Goal: Task Accomplishment & Management: Use online tool/utility

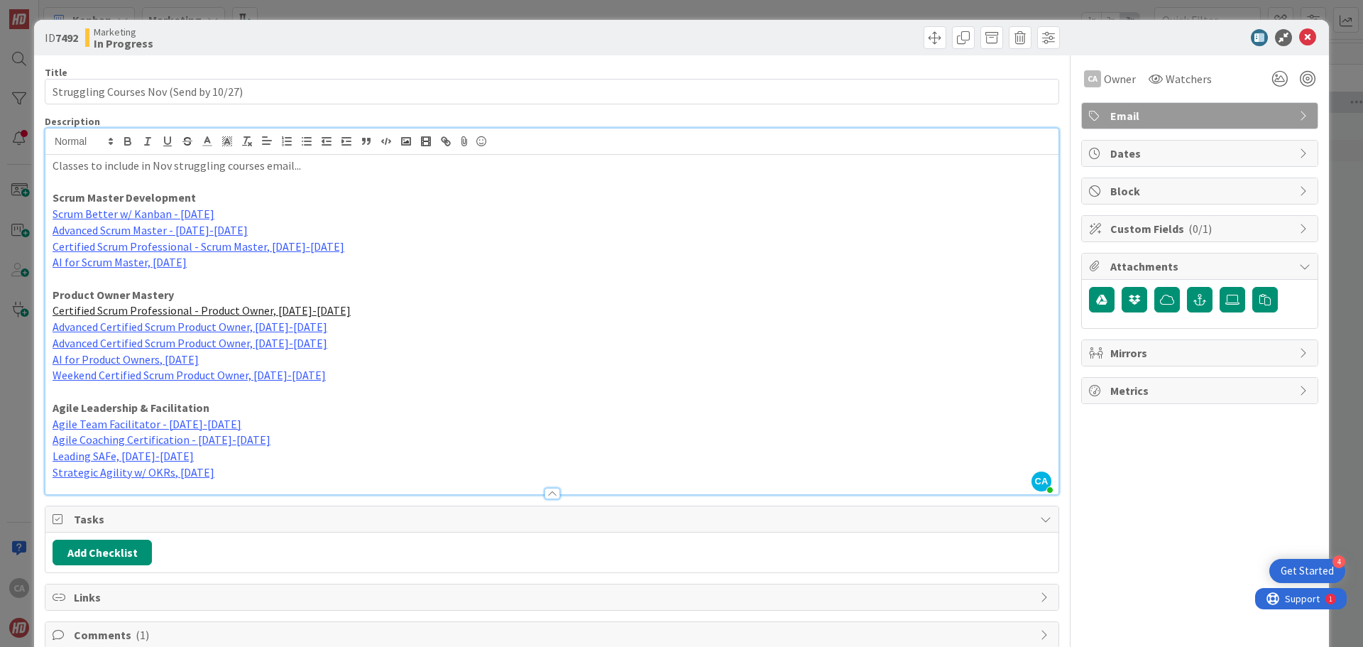
scroll to position [791, 460]
click at [1300, 37] on icon at bounding box center [1307, 37] width 17 height 17
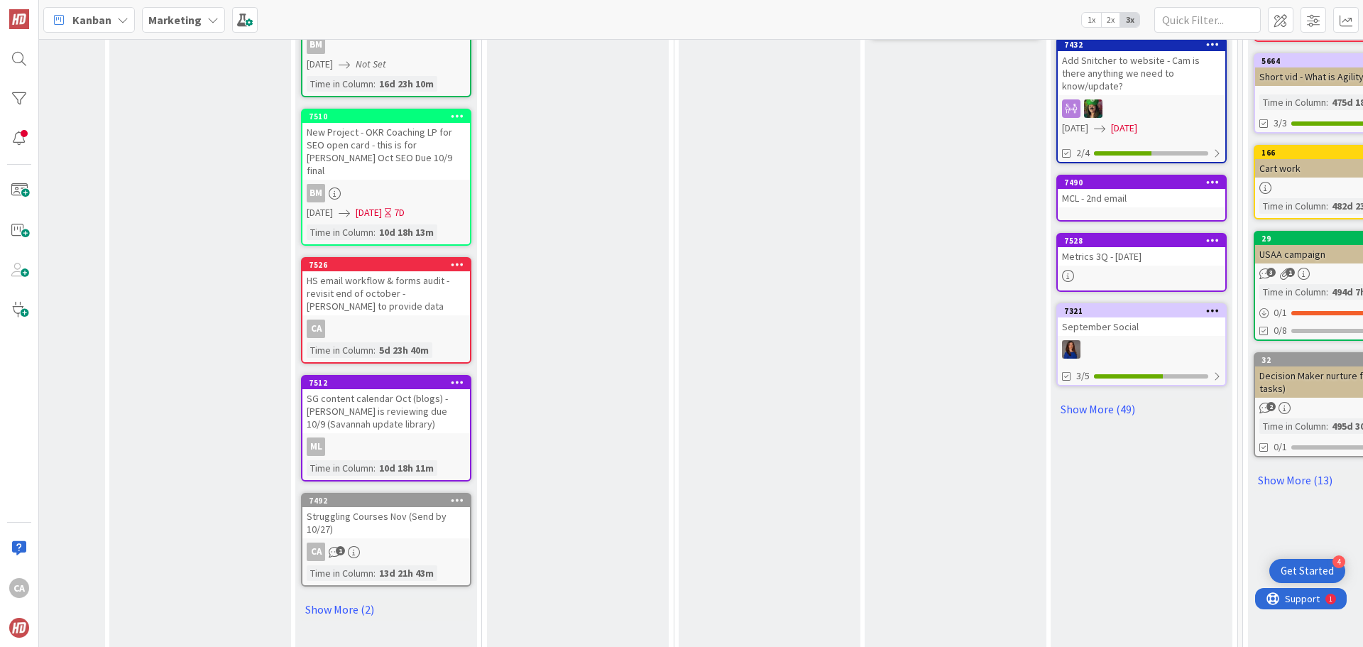
scroll to position [791, 510]
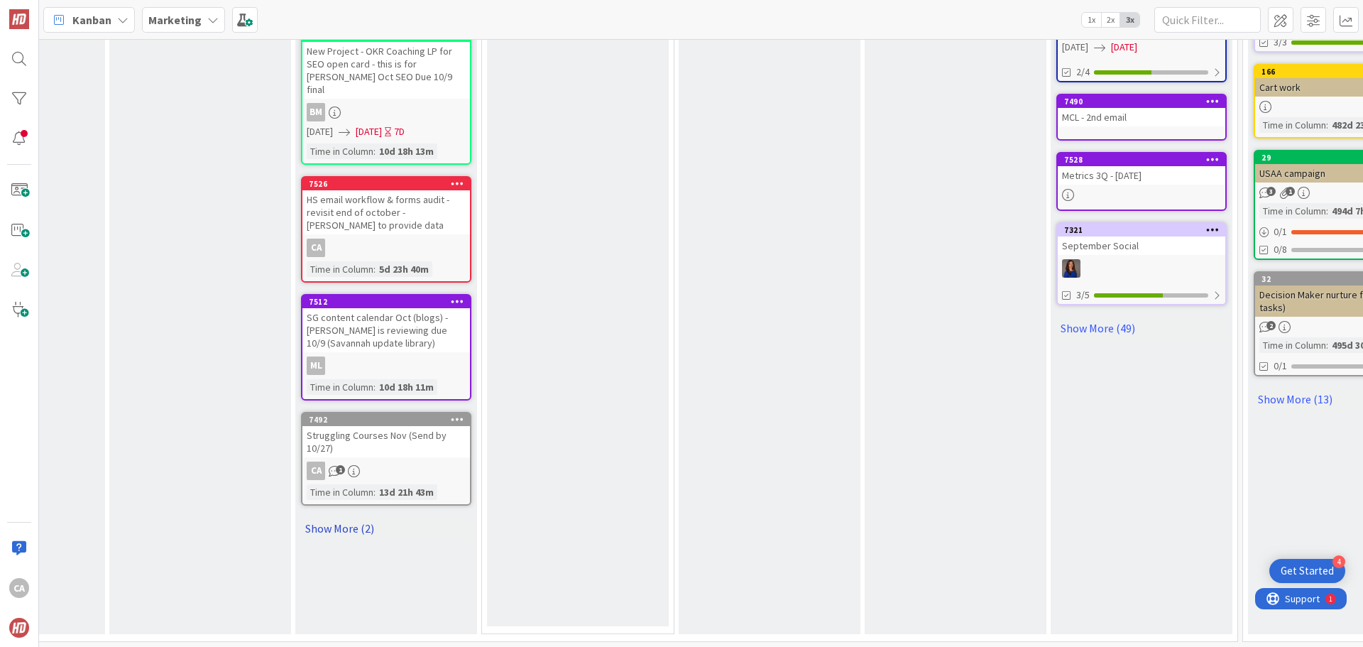
click at [366, 524] on link "Show More (2)" at bounding box center [386, 528] width 170 height 23
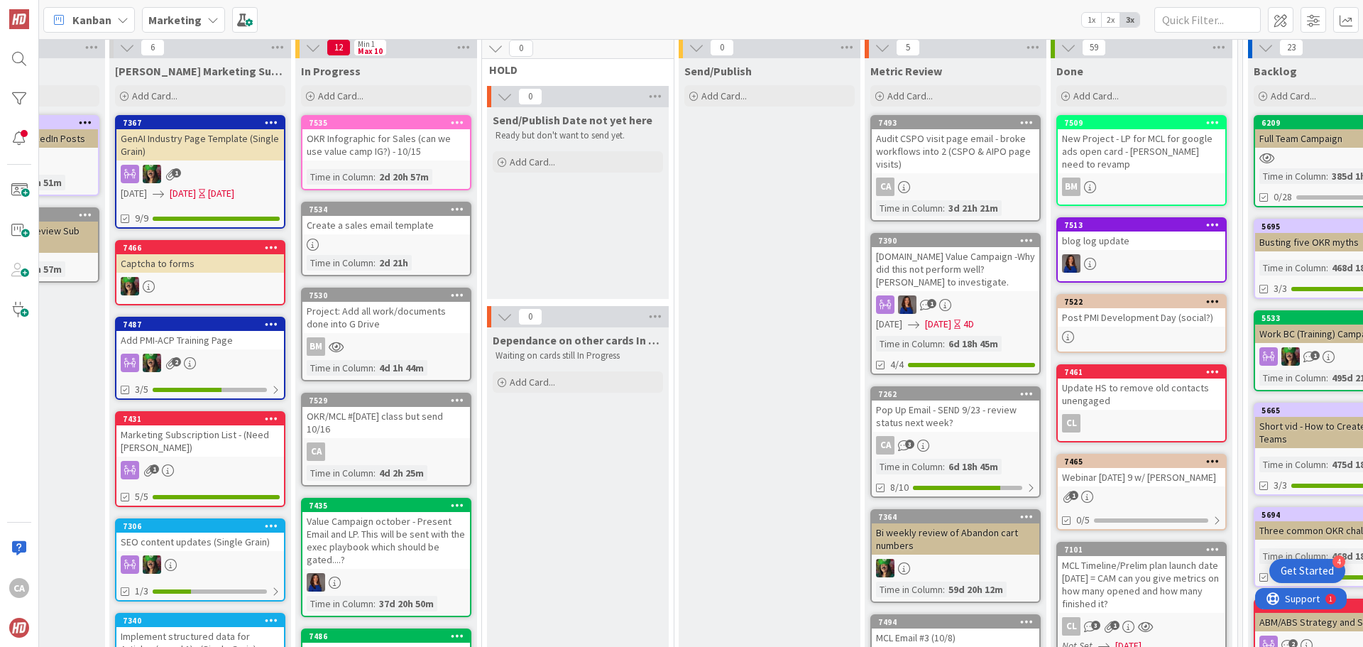
scroll to position [0, 510]
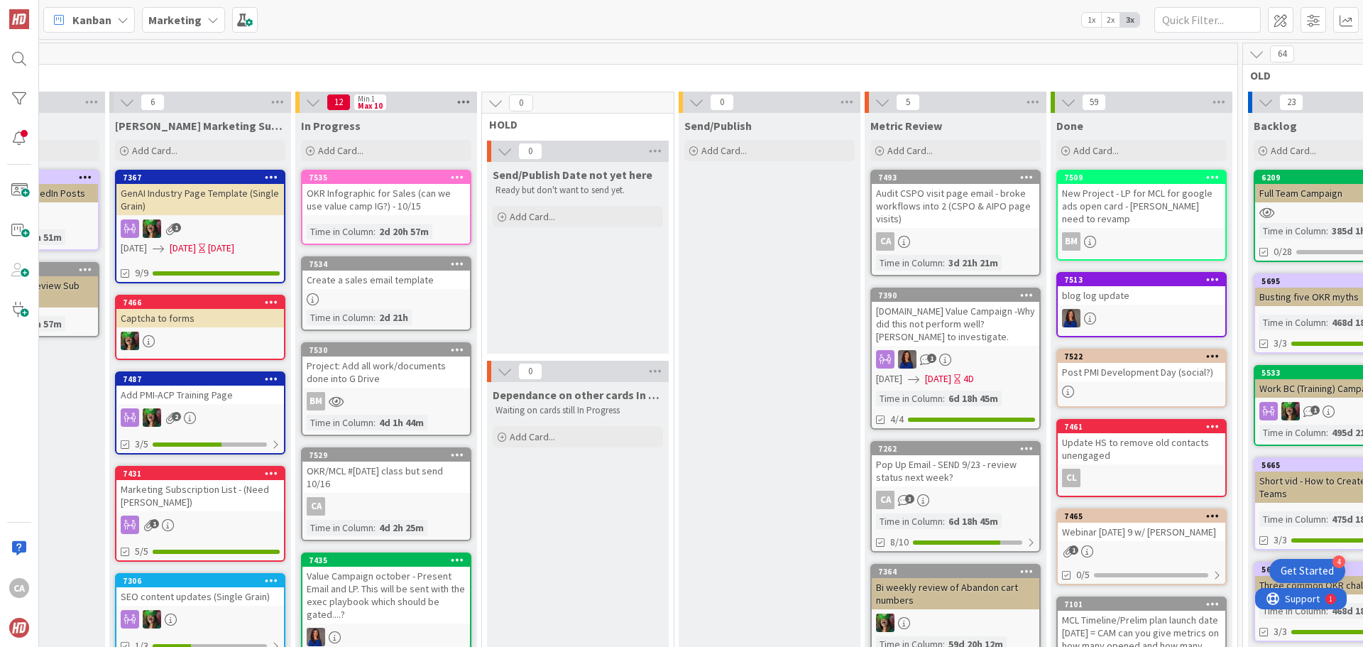
click at [463, 101] on icon at bounding box center [463, 102] width 18 height 21
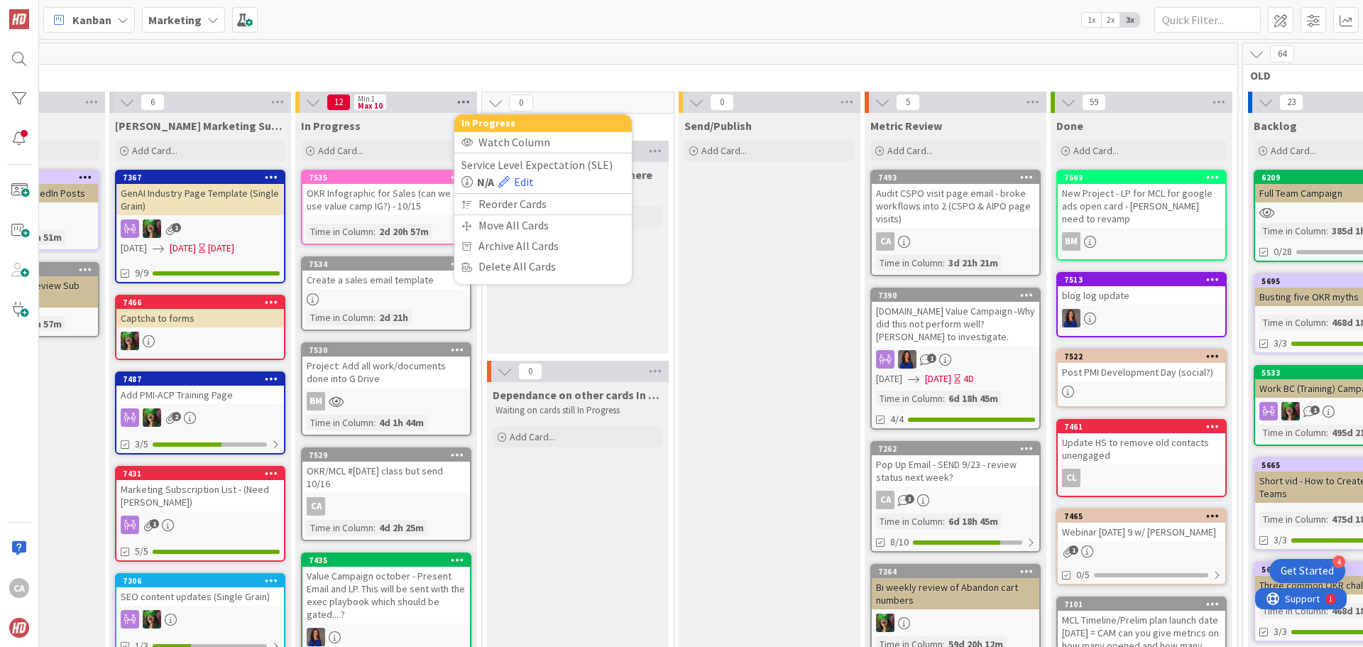
click at [463, 101] on icon at bounding box center [463, 102] width 18 height 21
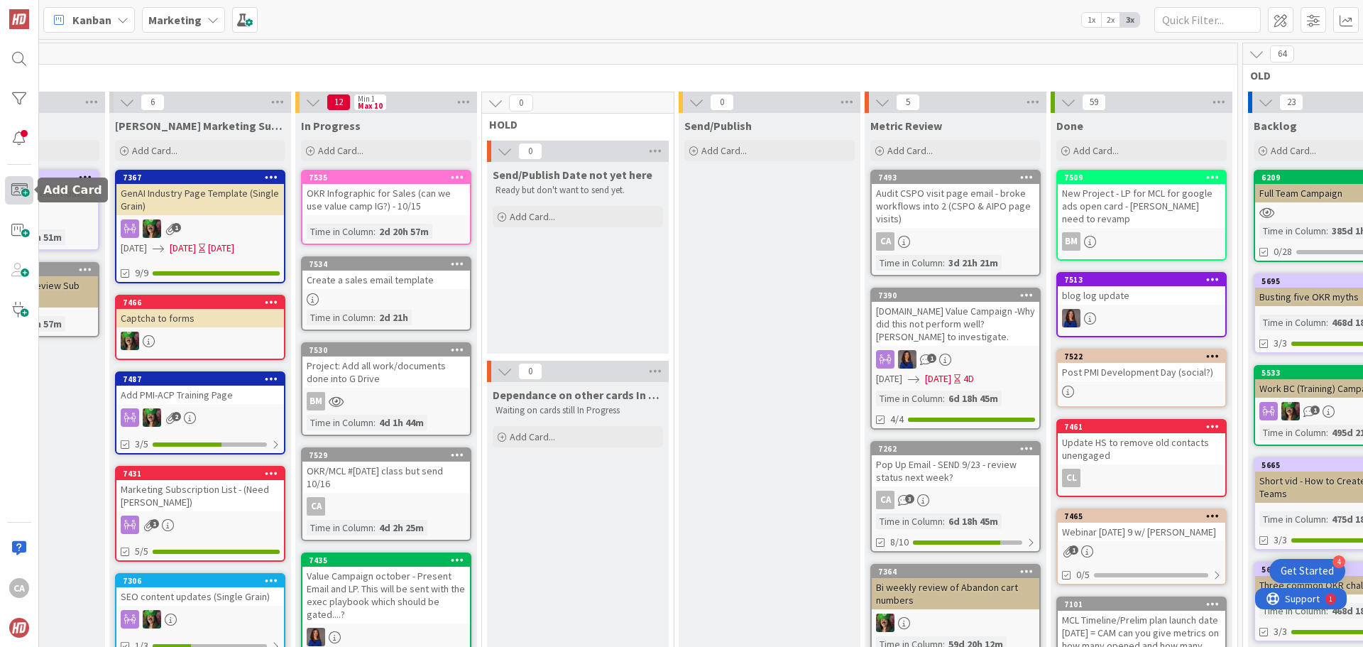
click at [23, 194] on span at bounding box center [19, 190] width 28 height 28
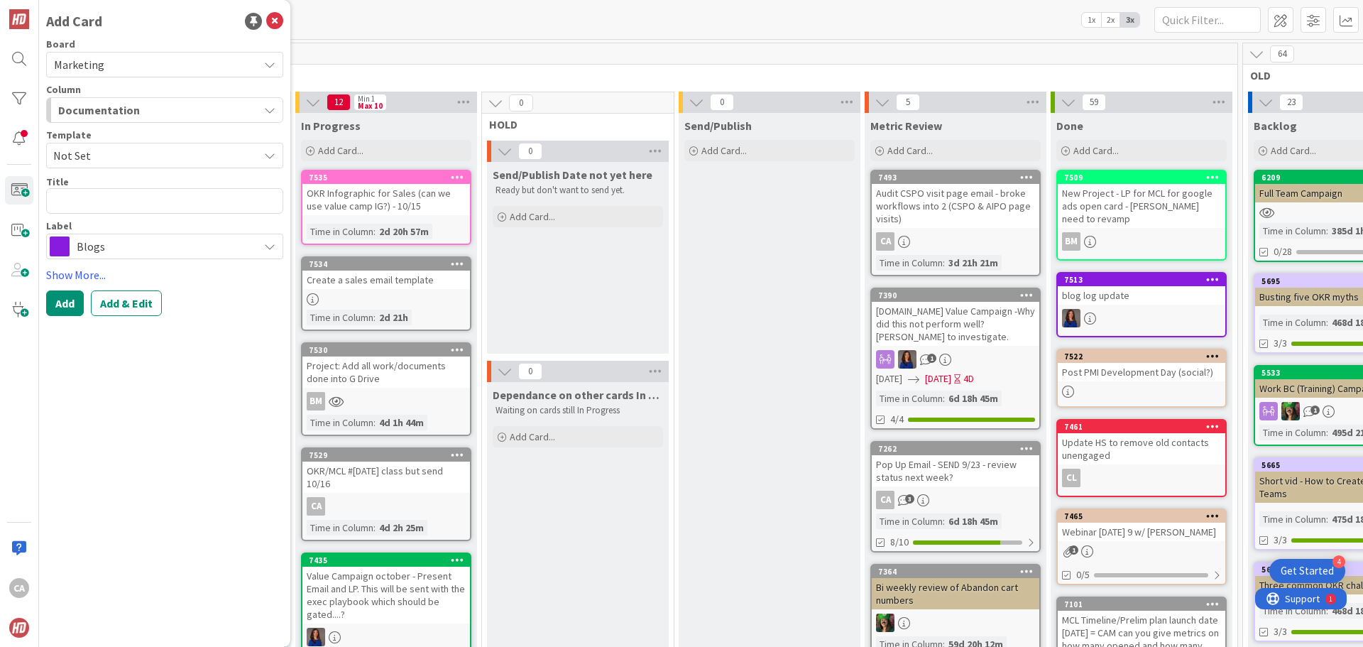
type textarea "A"
type textarea "x"
type textarea "Au"
type textarea "x"
type textarea "Aud"
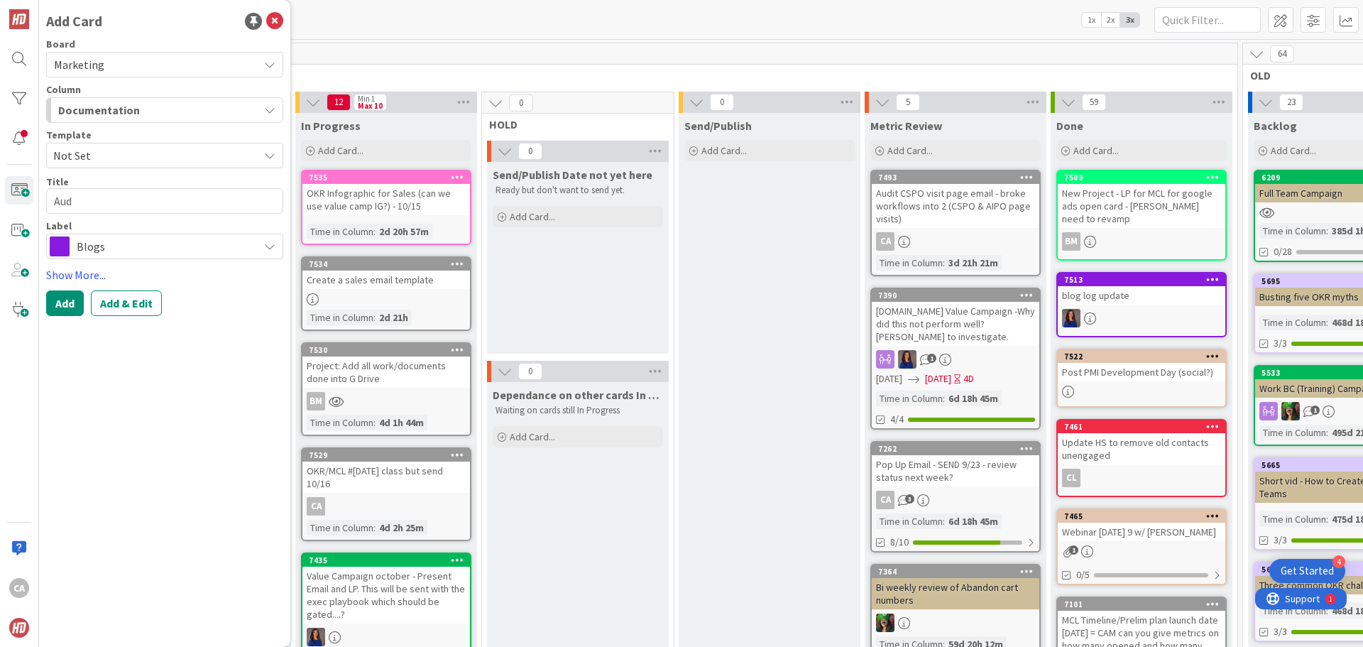
type textarea "x"
type textarea "Audi"
type textarea "x"
type textarea "Audit"
type textarea "x"
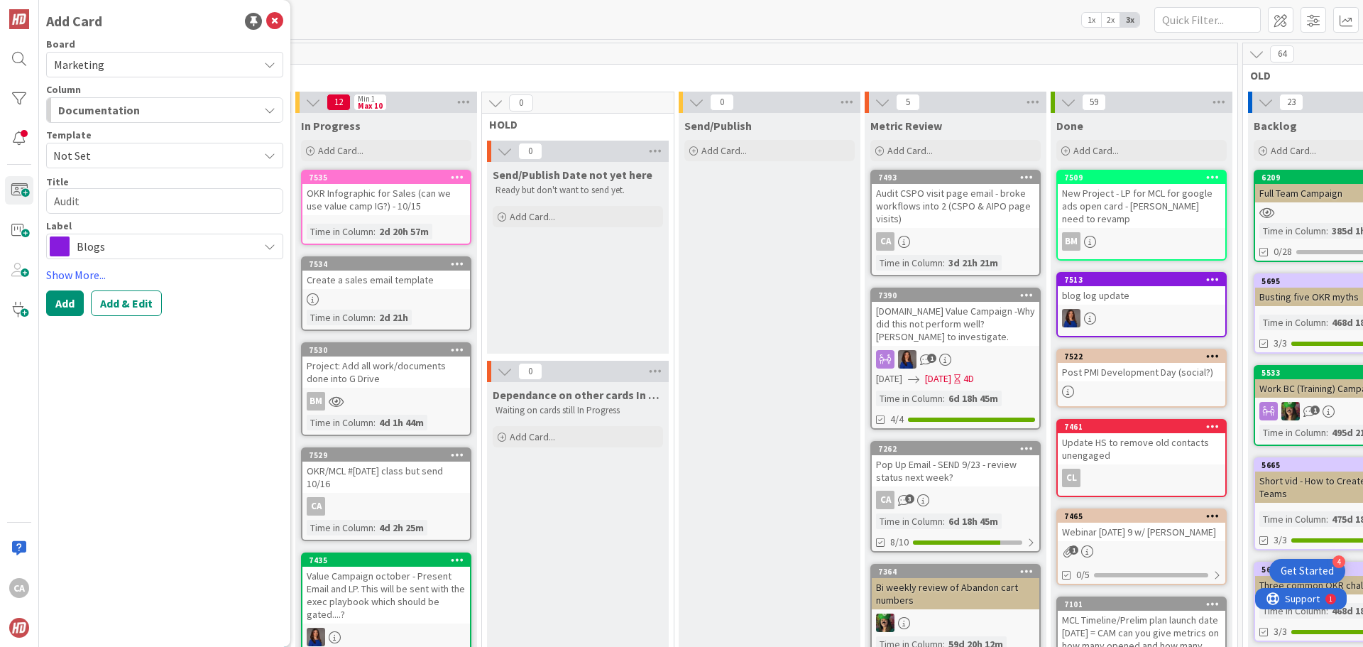
type textarea "Audit"
type textarea "x"
type textarea "Audit C"
type textarea "x"
type textarea "Audit CS"
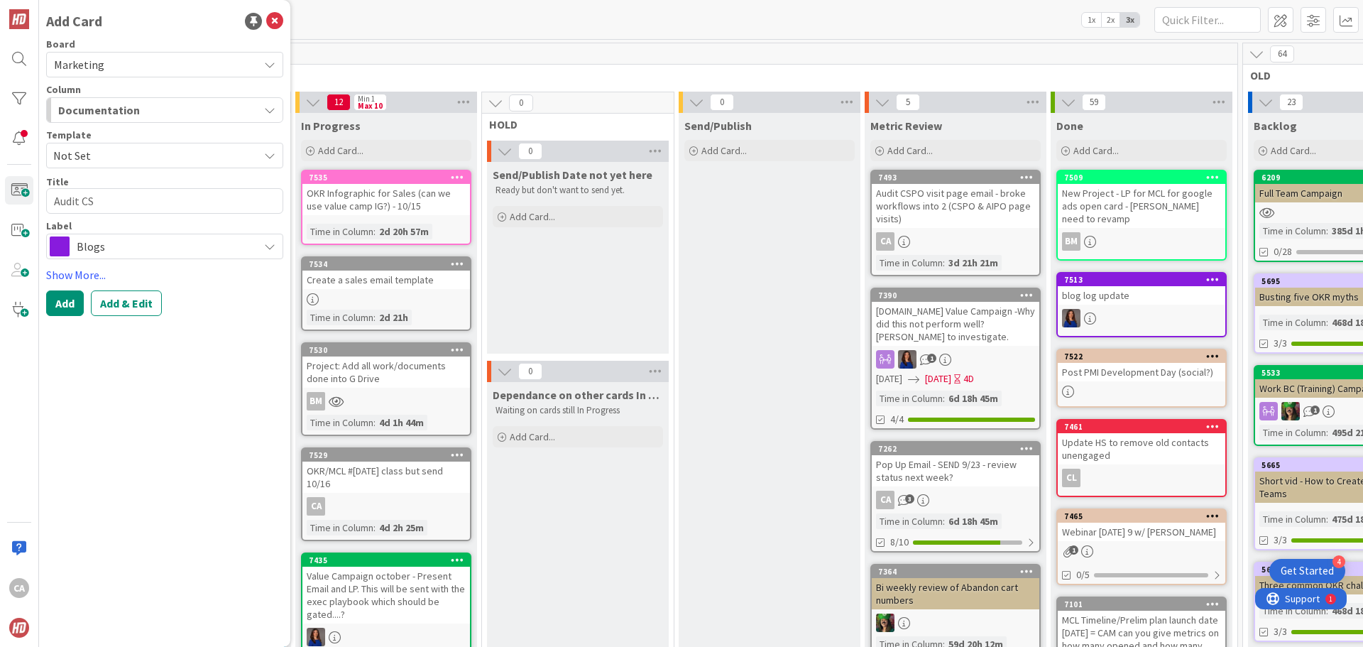
type textarea "x"
type textarea "Audit CSP"
type textarea "x"
type textarea "Audit CSPO"
type textarea "x"
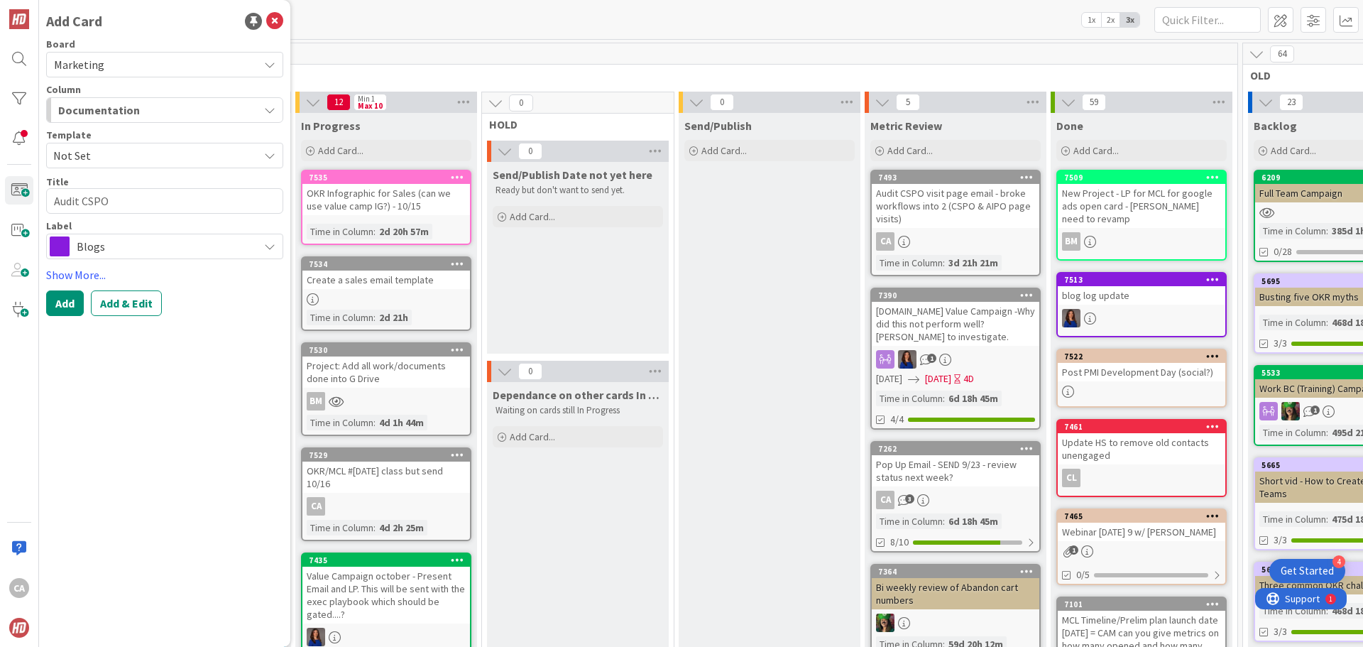
type textarea "Audit CSPO"
type textarea "x"
type textarea "Audit CSPO C"
type textarea "x"
type textarea "Audit CSPO CS"
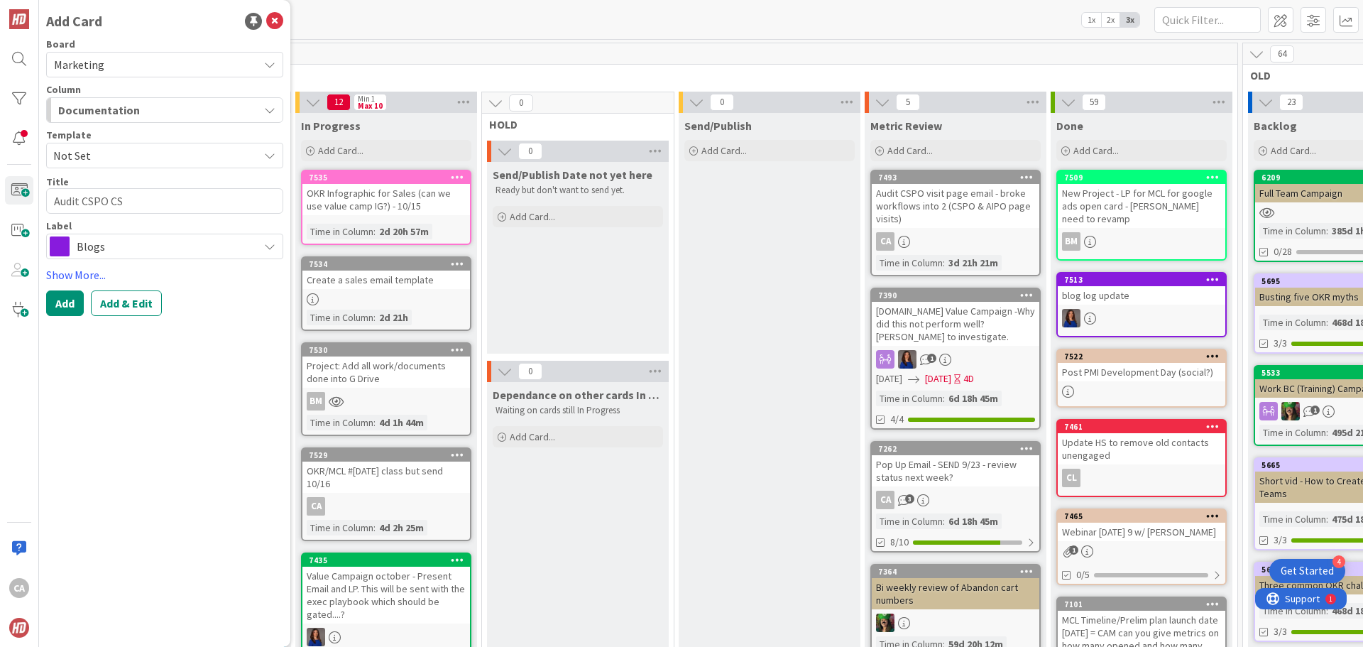
type textarea "x"
type textarea "Audit CSPO C"
type textarea "x"
type textarea "Audit CSPO"
type textarea "x"
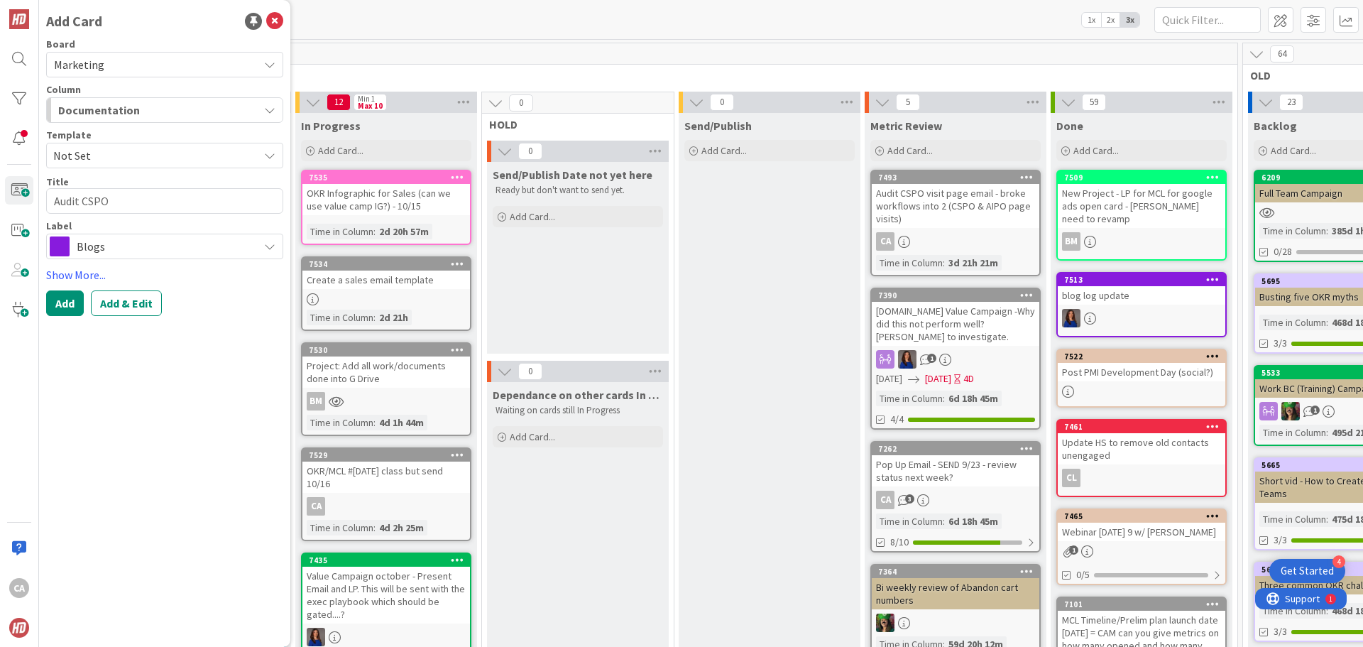
type textarea "Audit CSPO p"
type textarea "x"
type textarea "Audit CSPO po"
type textarea "x"
type textarea "Audit CSPO p"
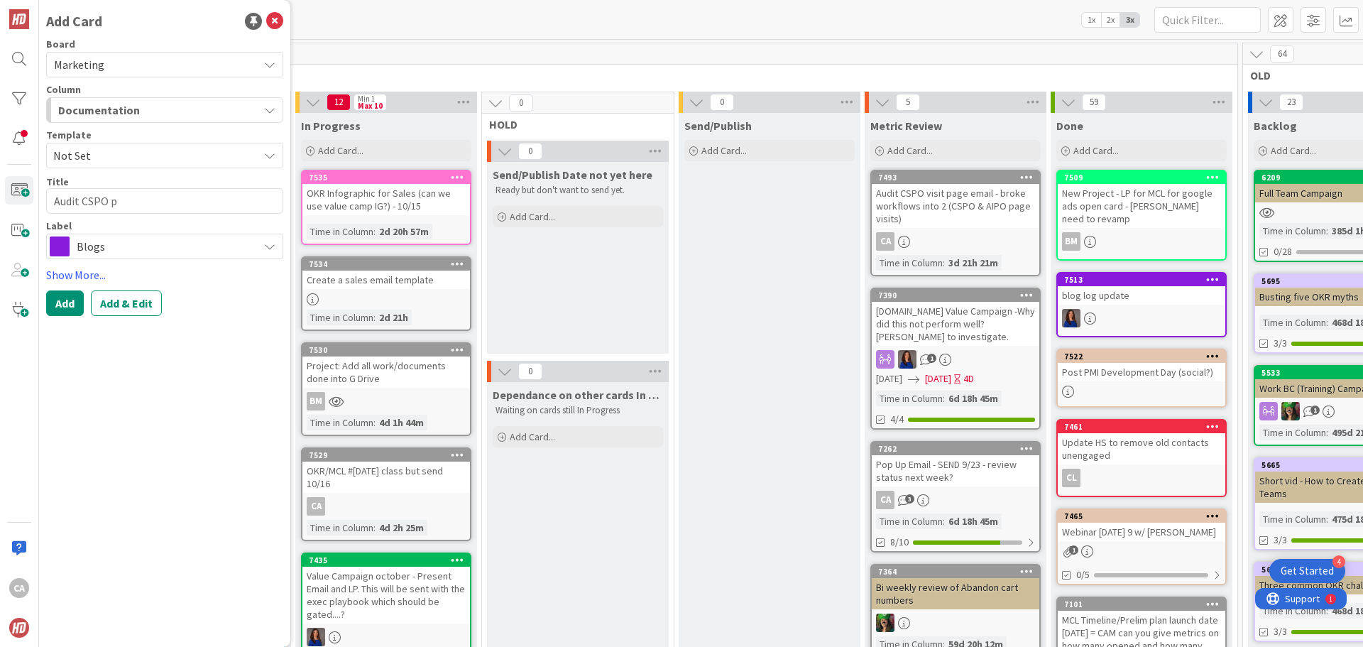
type textarea "x"
type textarea "Audit CSPO"
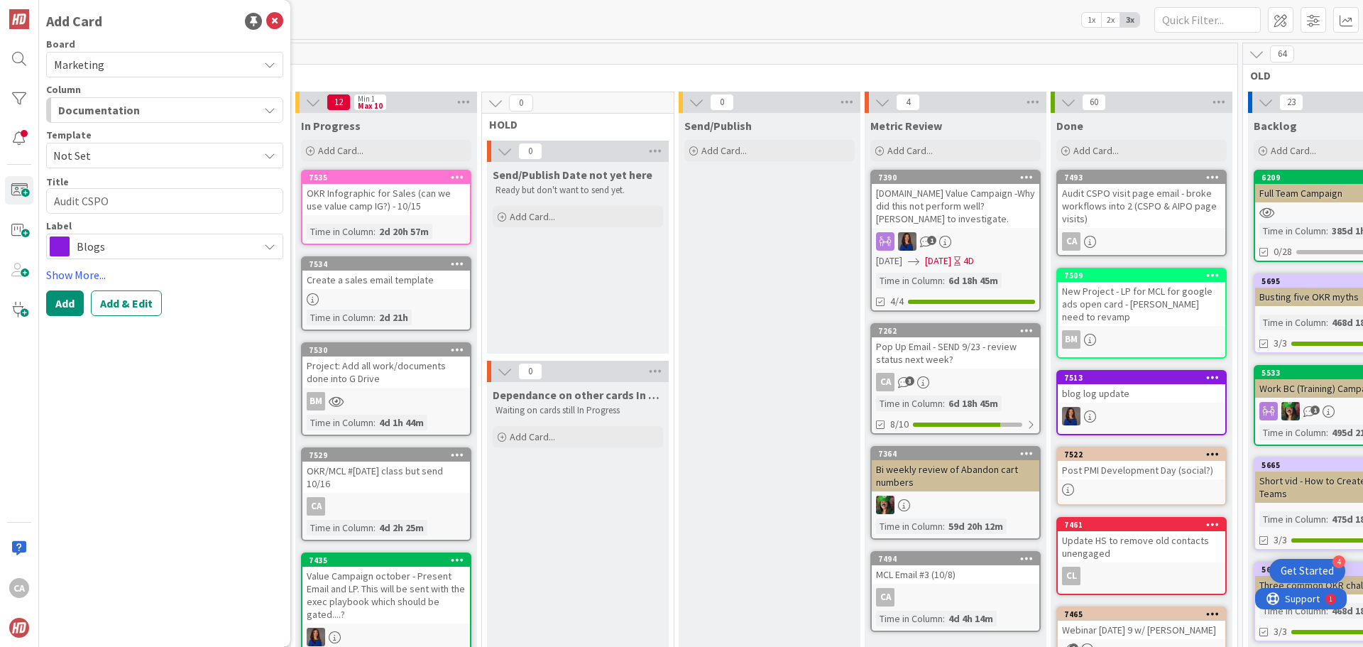
type textarea "x"
type textarea "Audit CSPO w"
type textarea "x"
type textarea "Audit CSPO"
type textarea "x"
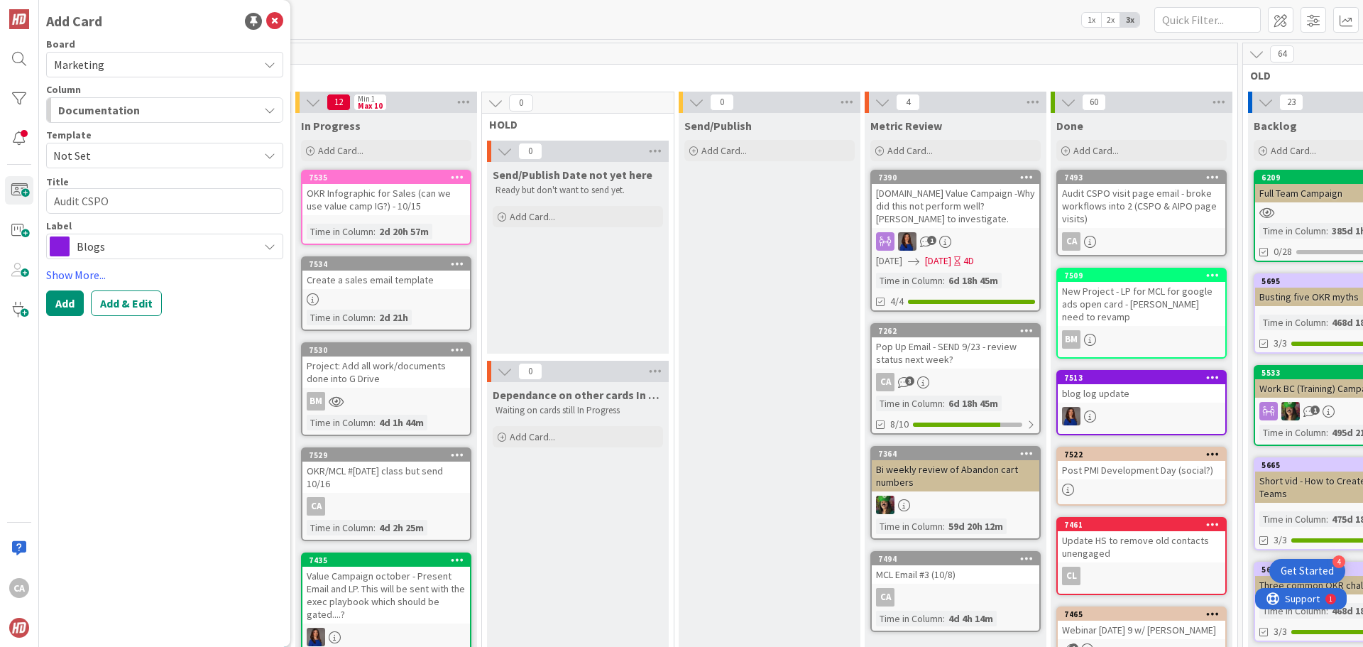
type textarea "Audit CSPO w"
type textarea "x"
type textarea "Audit CSPO"
type textarea "x"
type textarea "Audit CSPO W"
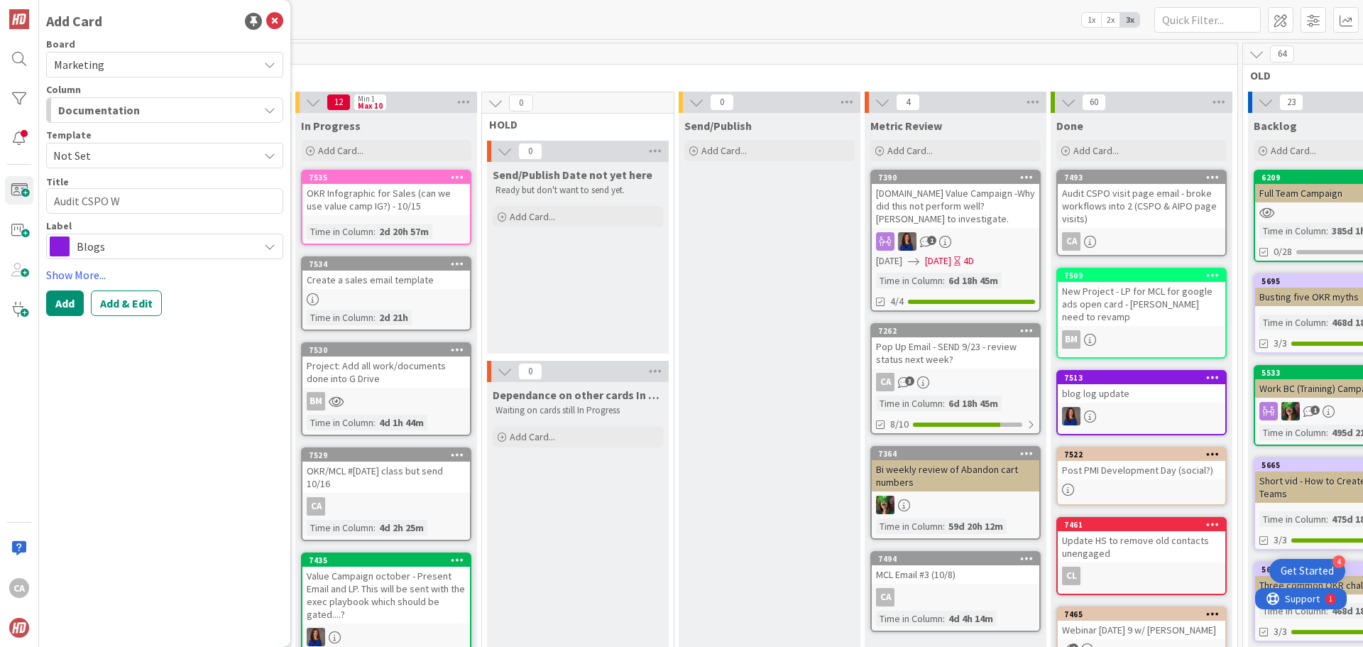
type textarea "x"
type textarea "Audit CSPO We"
type textarea "x"
type textarea "Audit CSPO Web"
type textarea "x"
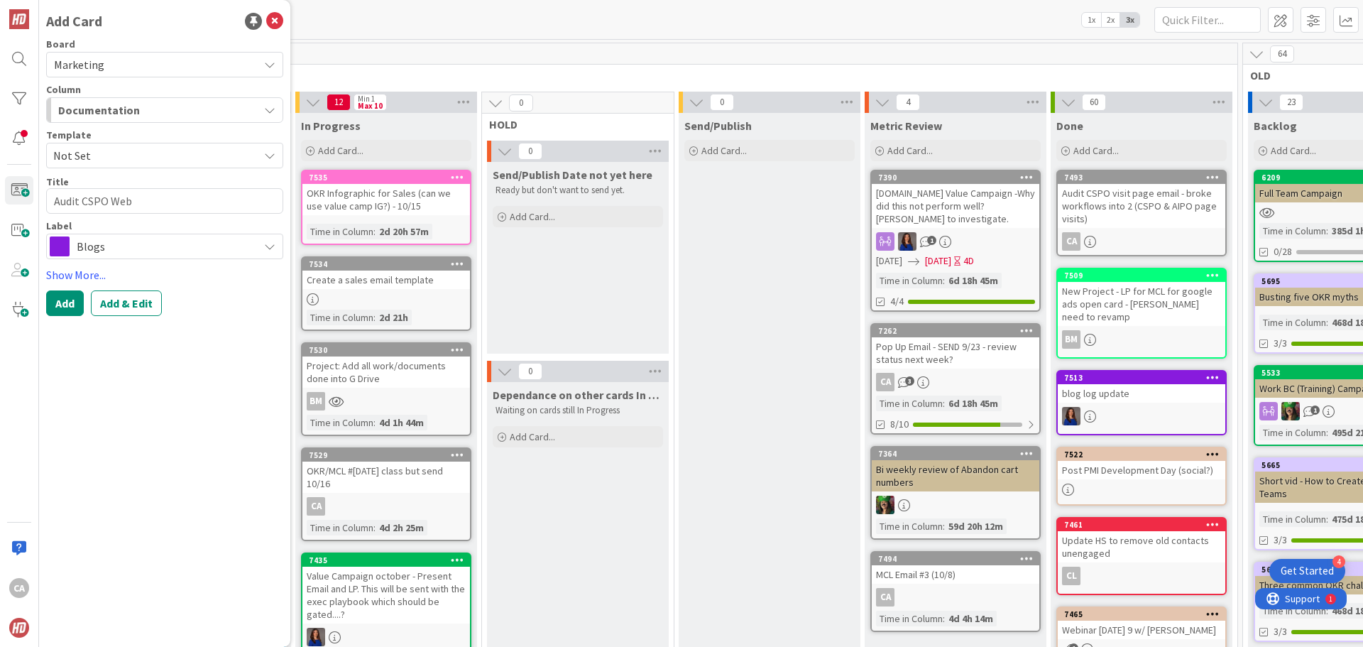
type textarea "Audit CSPO Web"
type textarea "x"
type textarea "Audit CSPO Web V"
type textarea "x"
type textarea "Audit CSPO Web Vis"
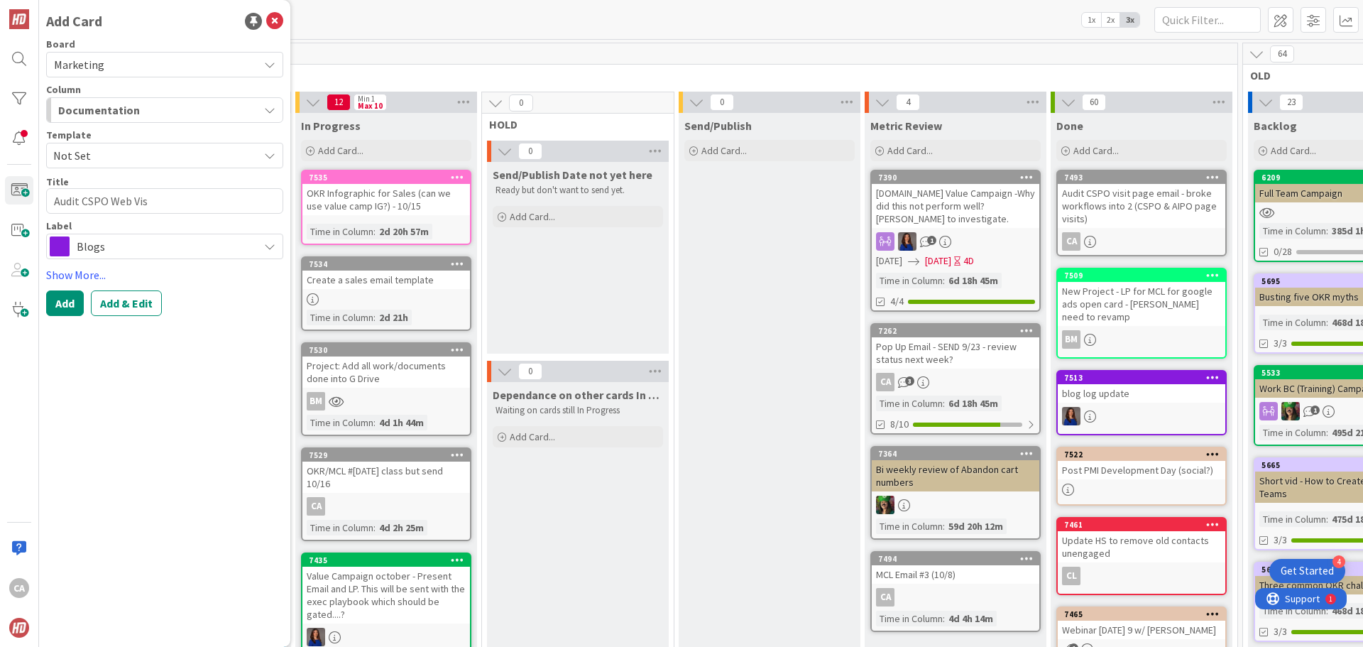
type textarea "x"
type textarea "Audit CSPO Web Visi"
type textarea "x"
type textarea "Audit CSPO Web Visit"
type textarea "x"
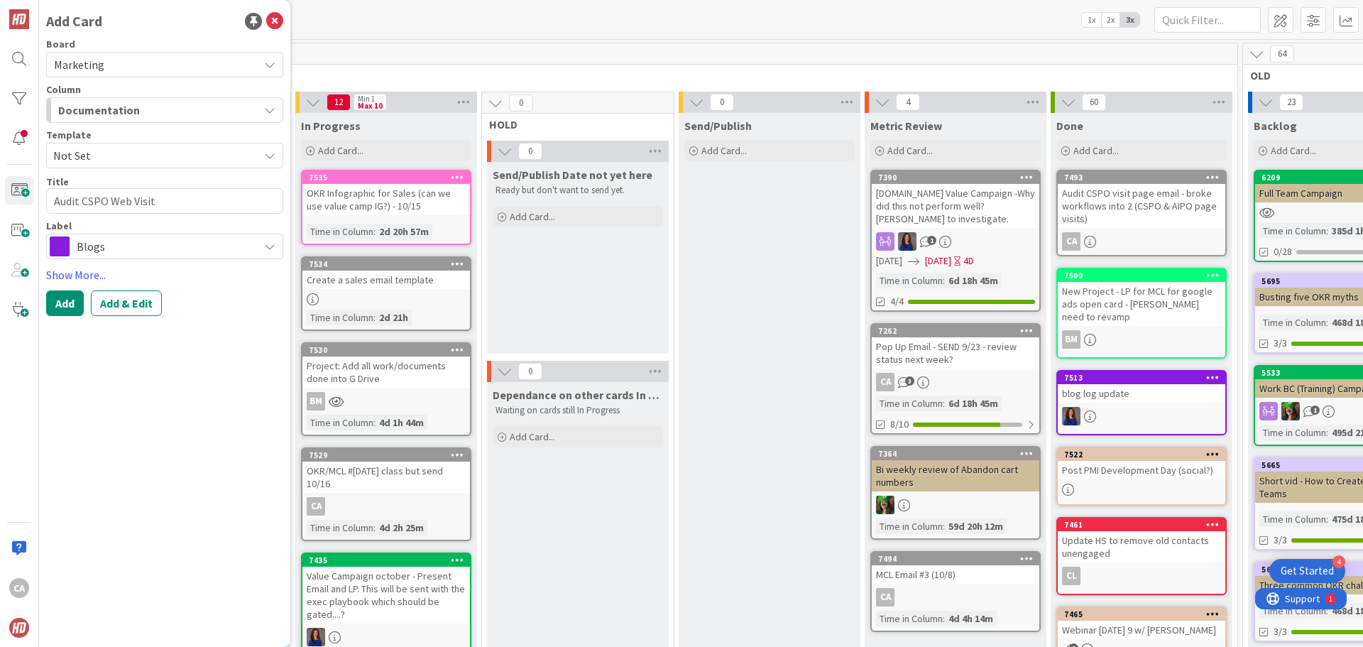
type textarea "Audit CSPO Web Visit"
type textarea "x"
type textarea "Audit CSPO Web Visit W"
type textarea "x"
type textarea "Audit CSPO Web Visit WF"
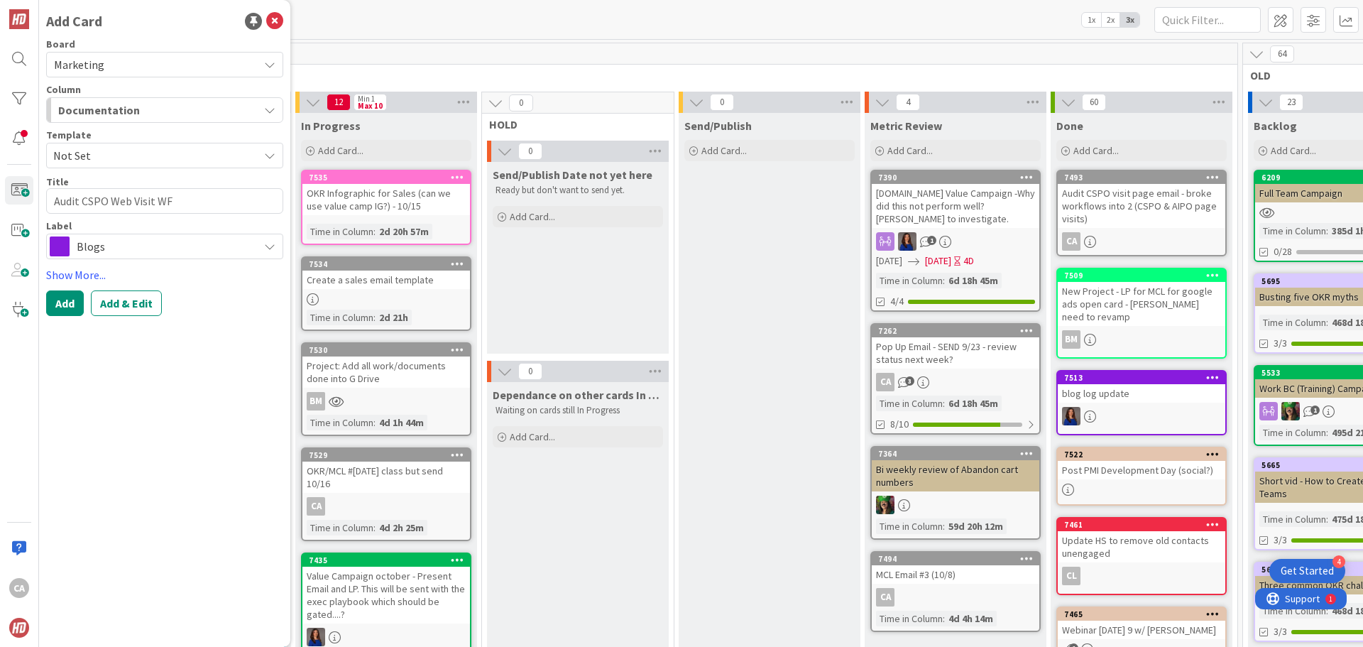
click at [270, 252] on div "Blogs" at bounding box center [164, 246] width 237 height 26
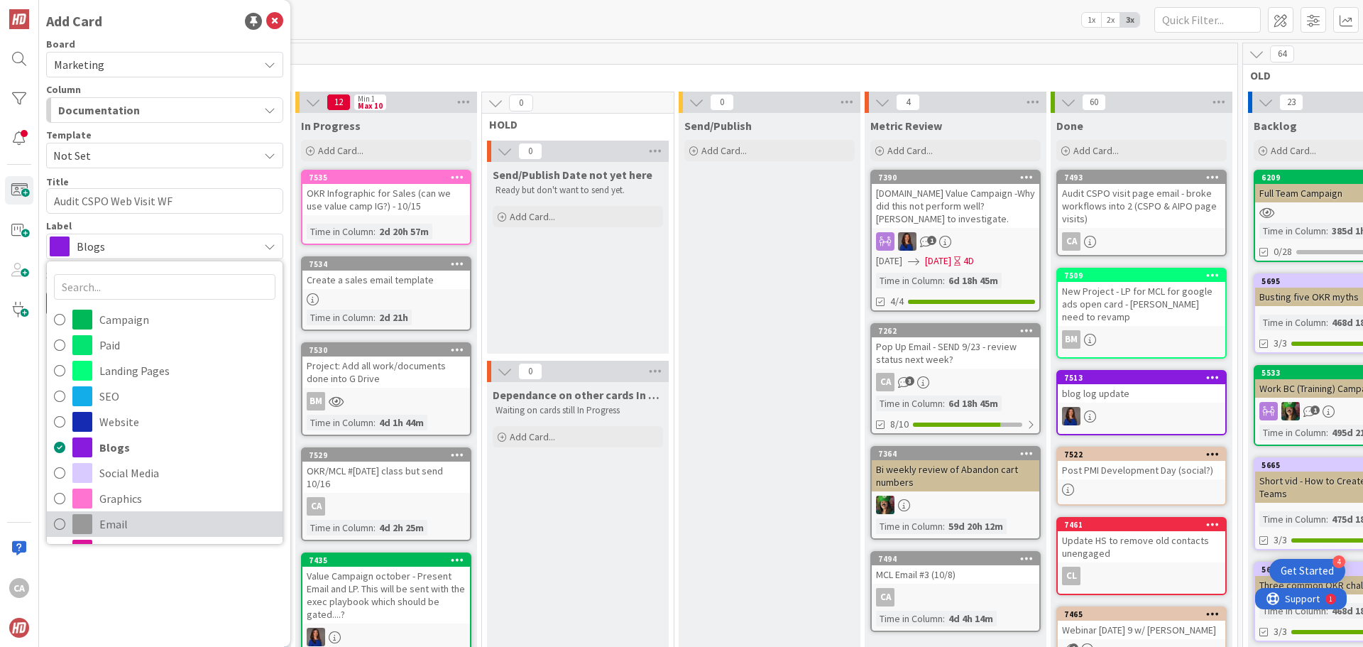
click at [117, 524] on span "Email" at bounding box center [187, 523] width 176 height 21
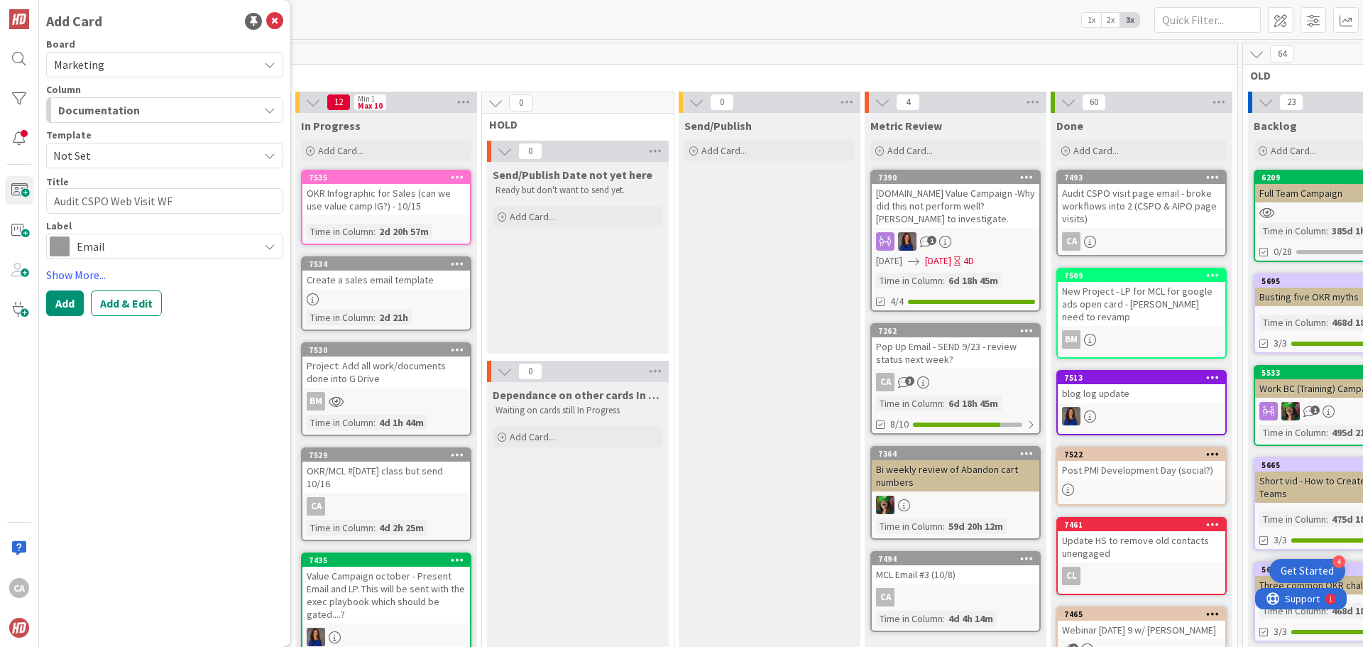
click at [226, 116] on div "Documentation" at bounding box center [157, 110] width 204 height 23
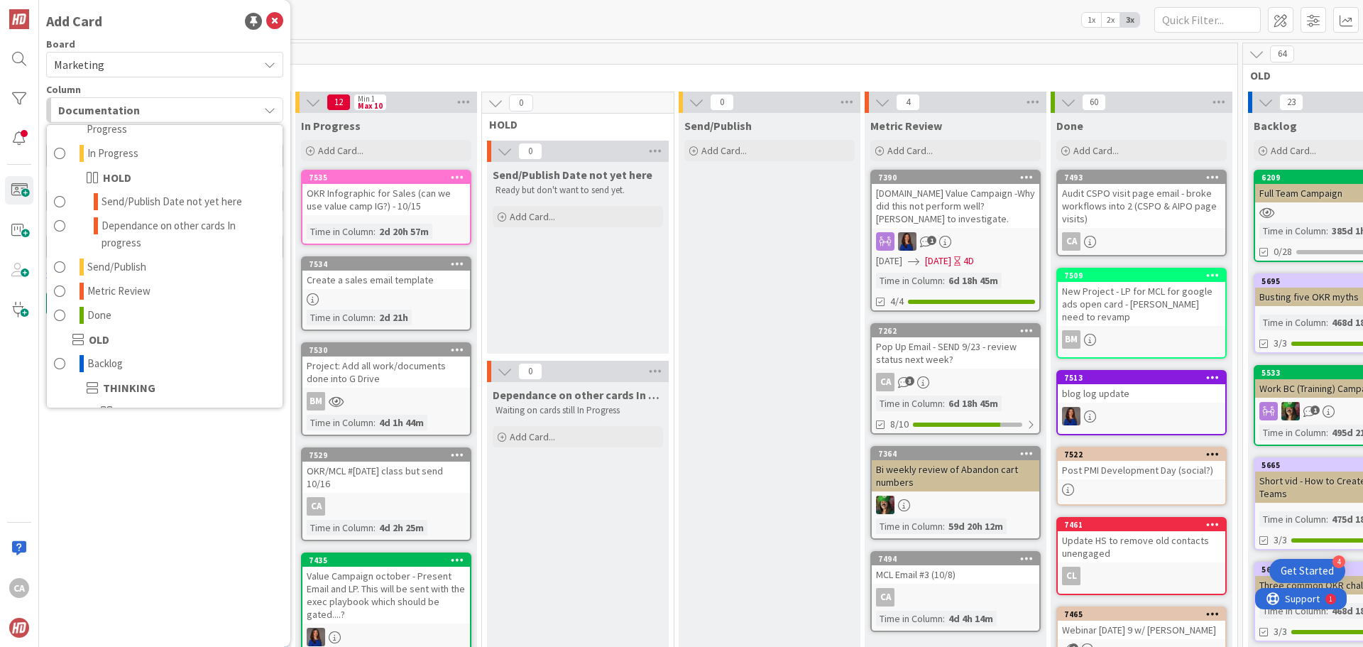
scroll to position [152, 0]
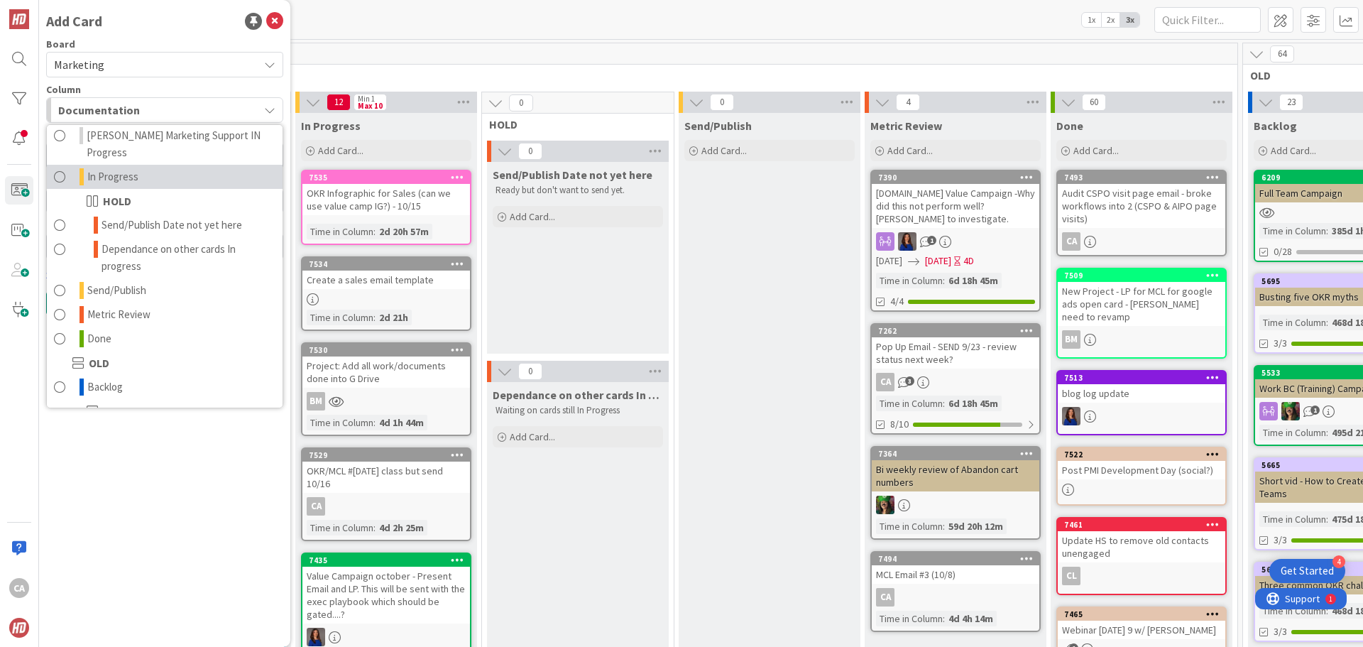
click at [60, 168] on span at bounding box center [59, 176] width 11 height 17
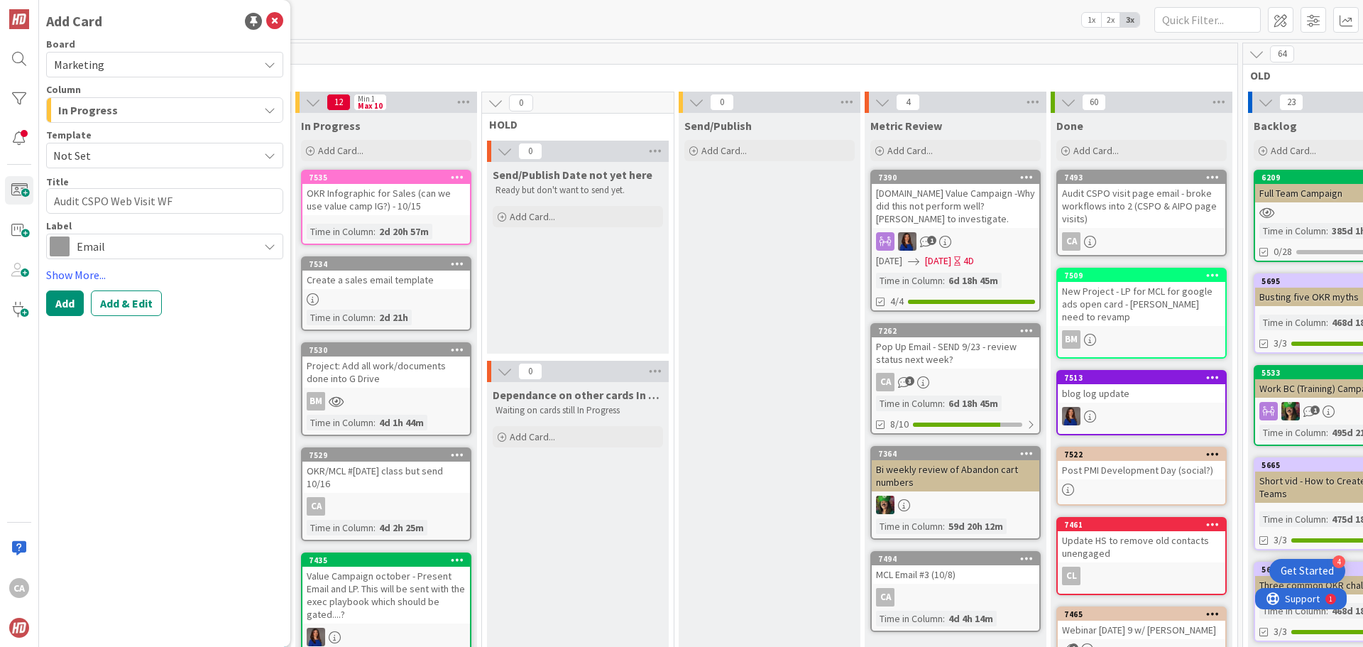
click at [194, 307] on div "Add Add & Edit" at bounding box center [164, 303] width 237 height 26
click at [67, 307] on button "Add" at bounding box center [65, 303] width 38 height 26
type textarea "x"
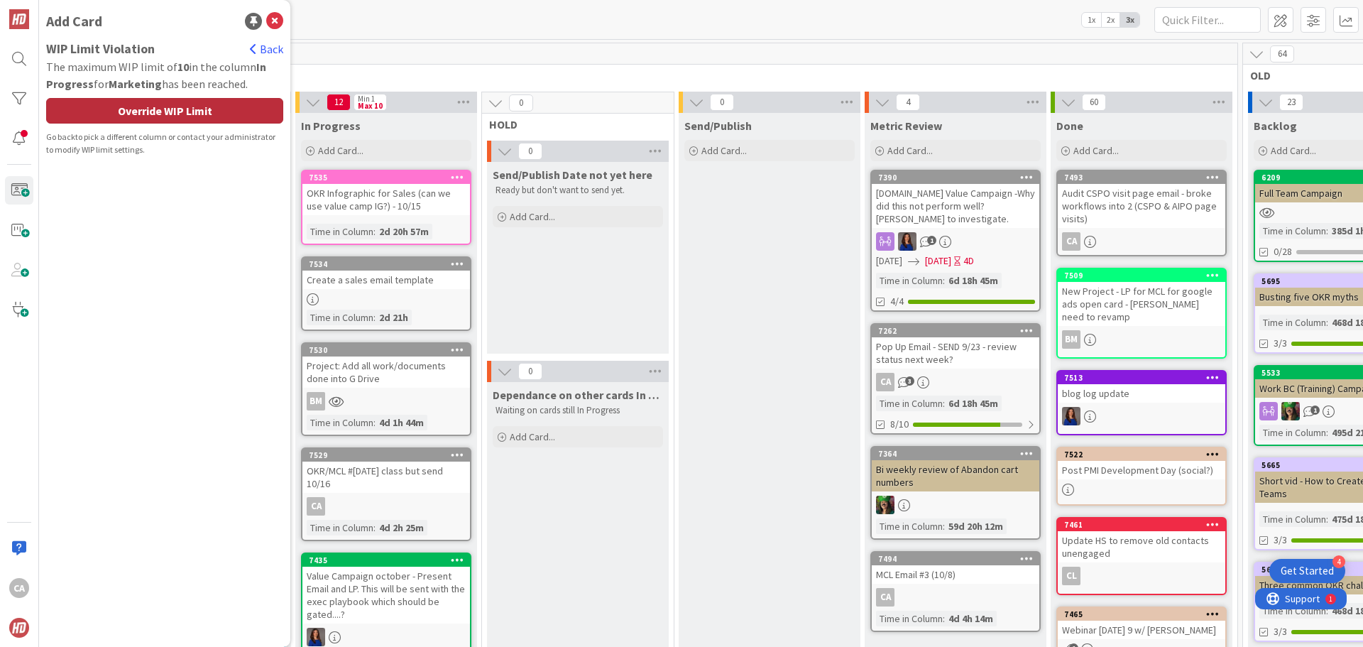
click at [211, 119] on div "Override WIP Limit" at bounding box center [164, 111] width 237 height 26
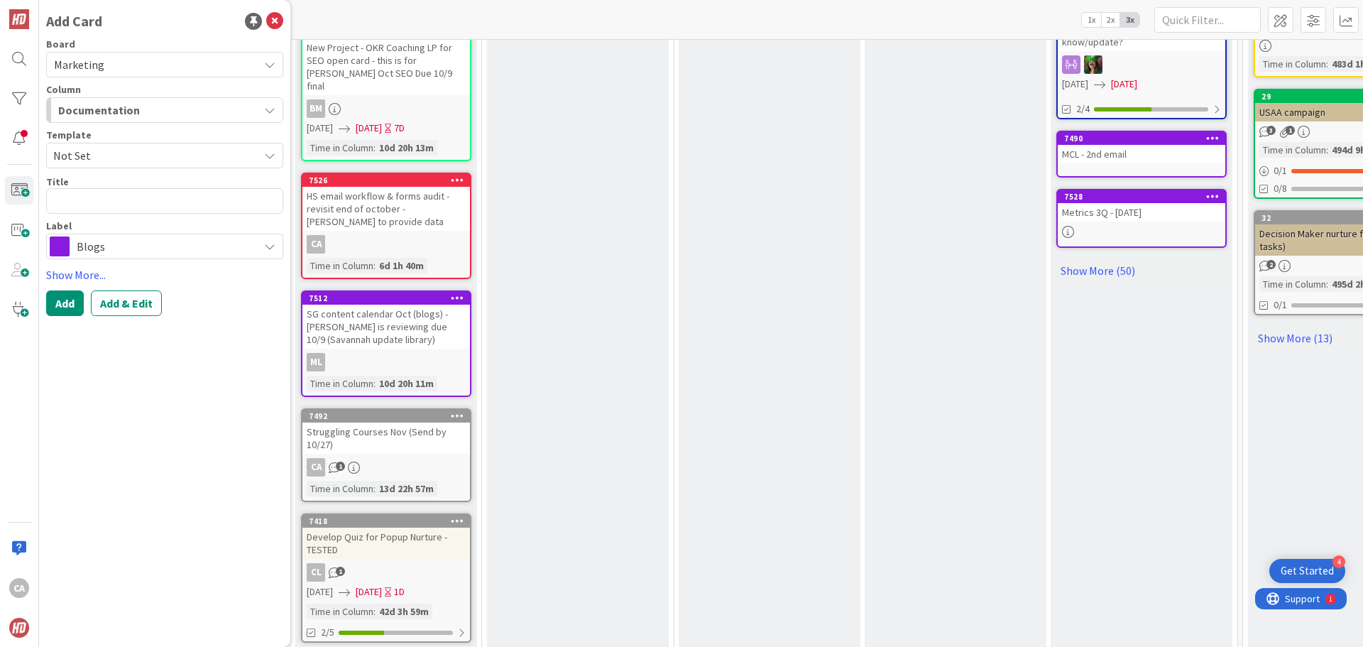
scroll to position [1035, 510]
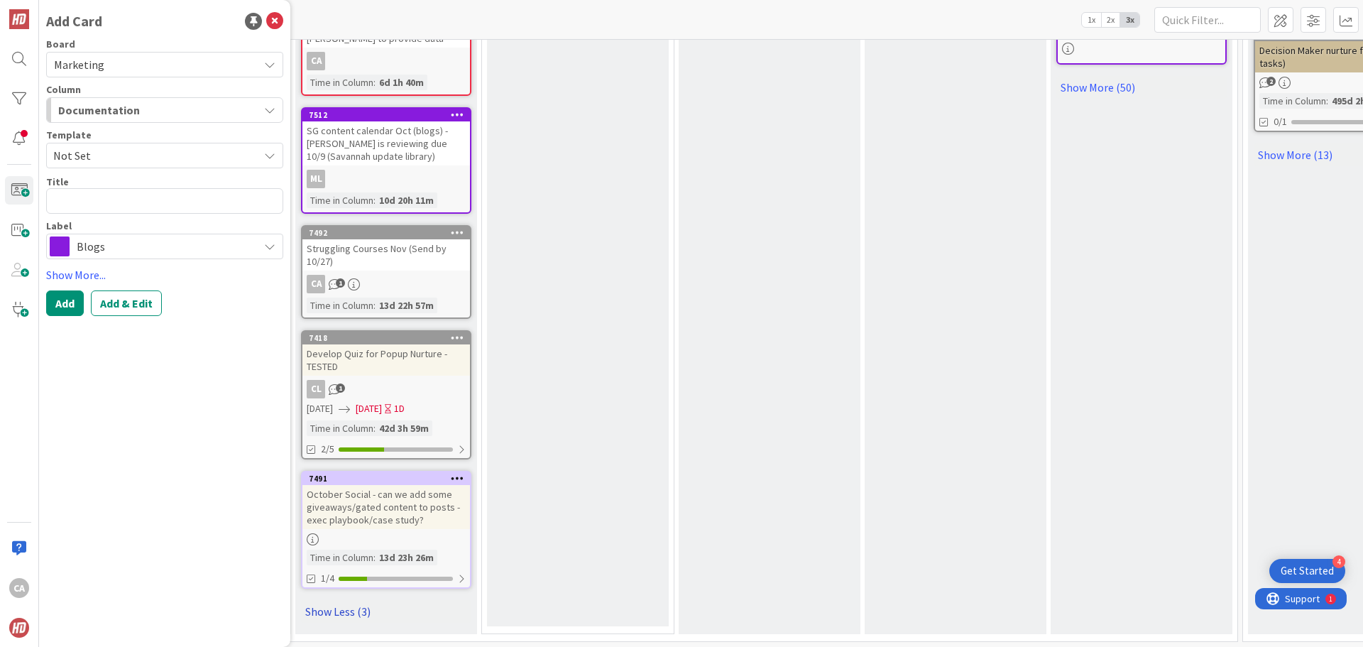
click at [353, 600] on link "Show Less (3)" at bounding box center [386, 611] width 170 height 23
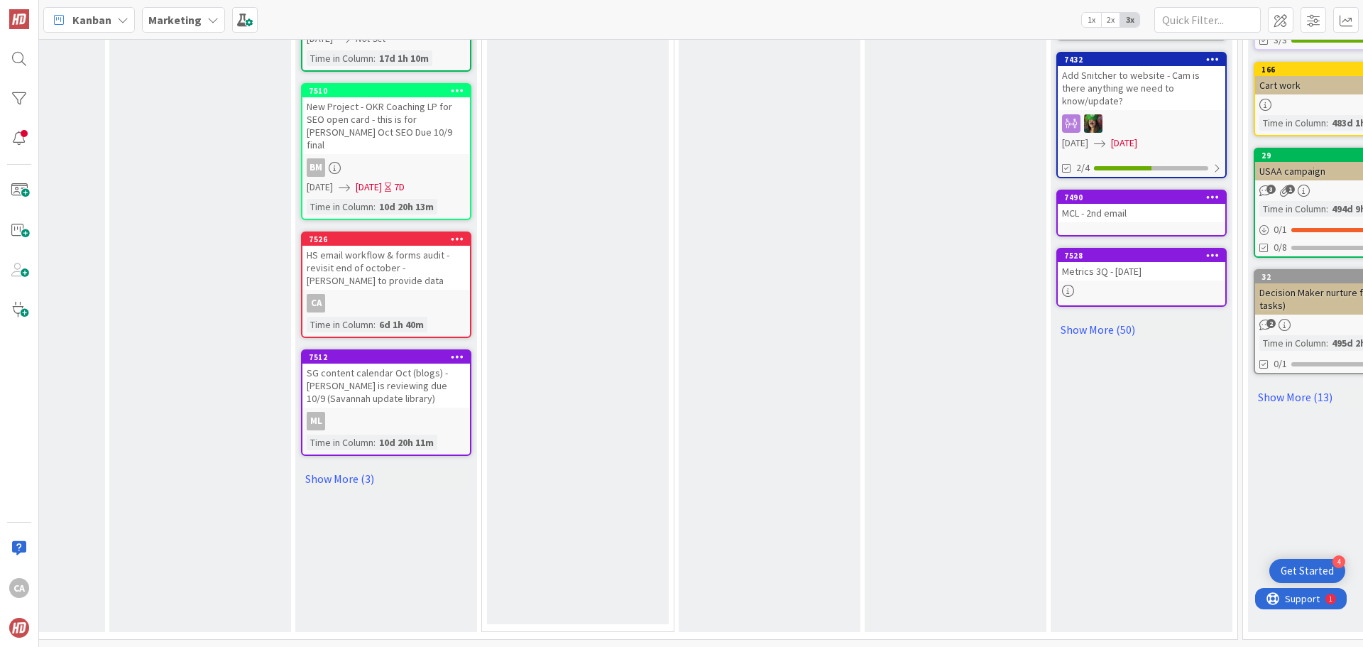
scroll to position [791, 510]
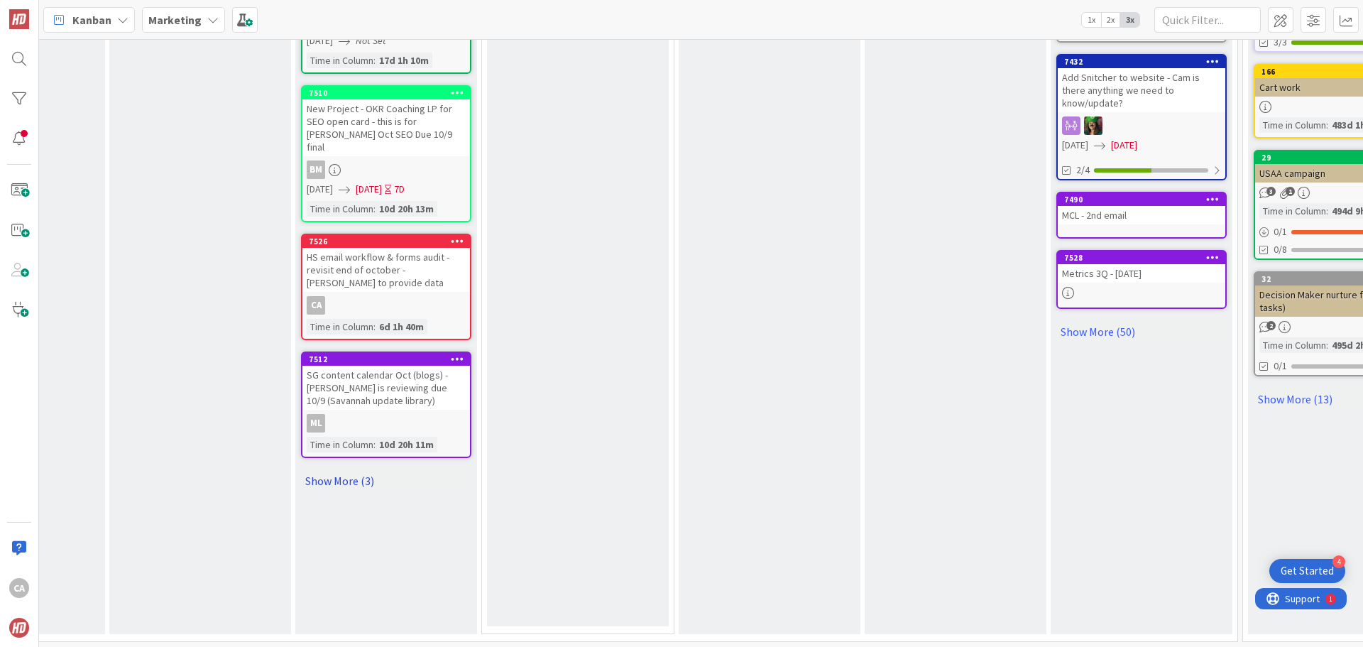
click at [357, 472] on link "Show More (3)" at bounding box center [386, 480] width 170 height 23
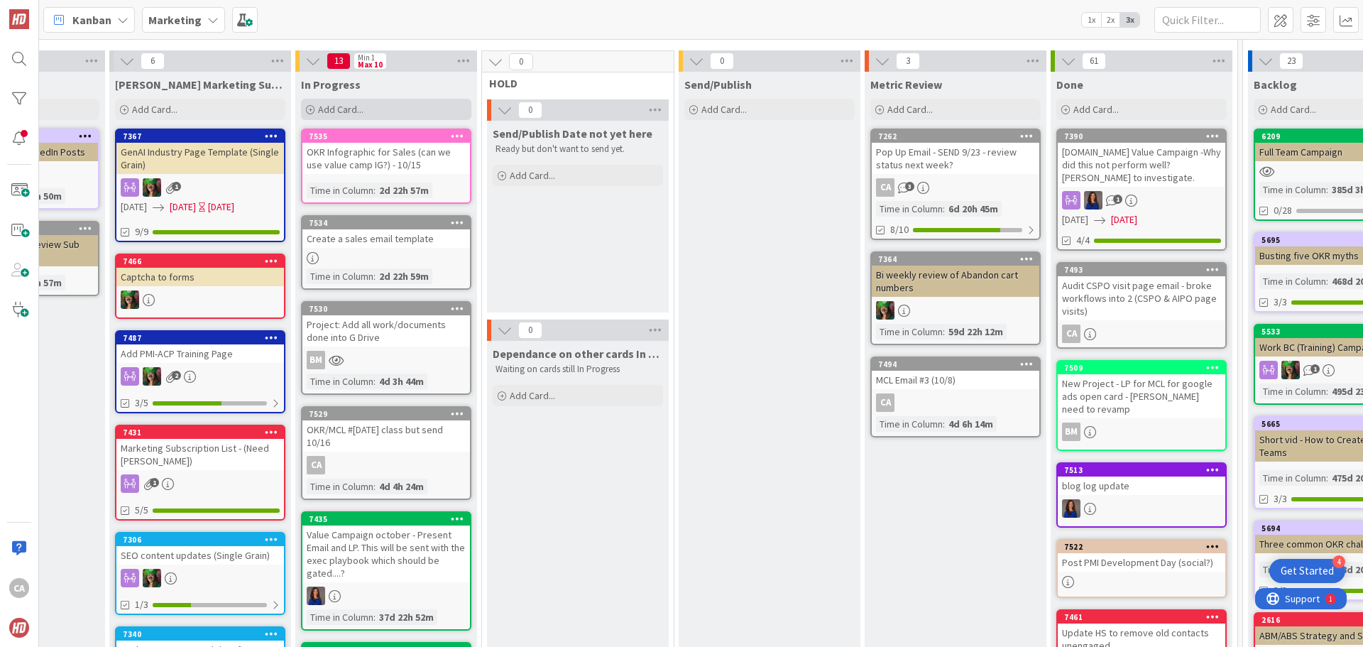
scroll to position [0, 510]
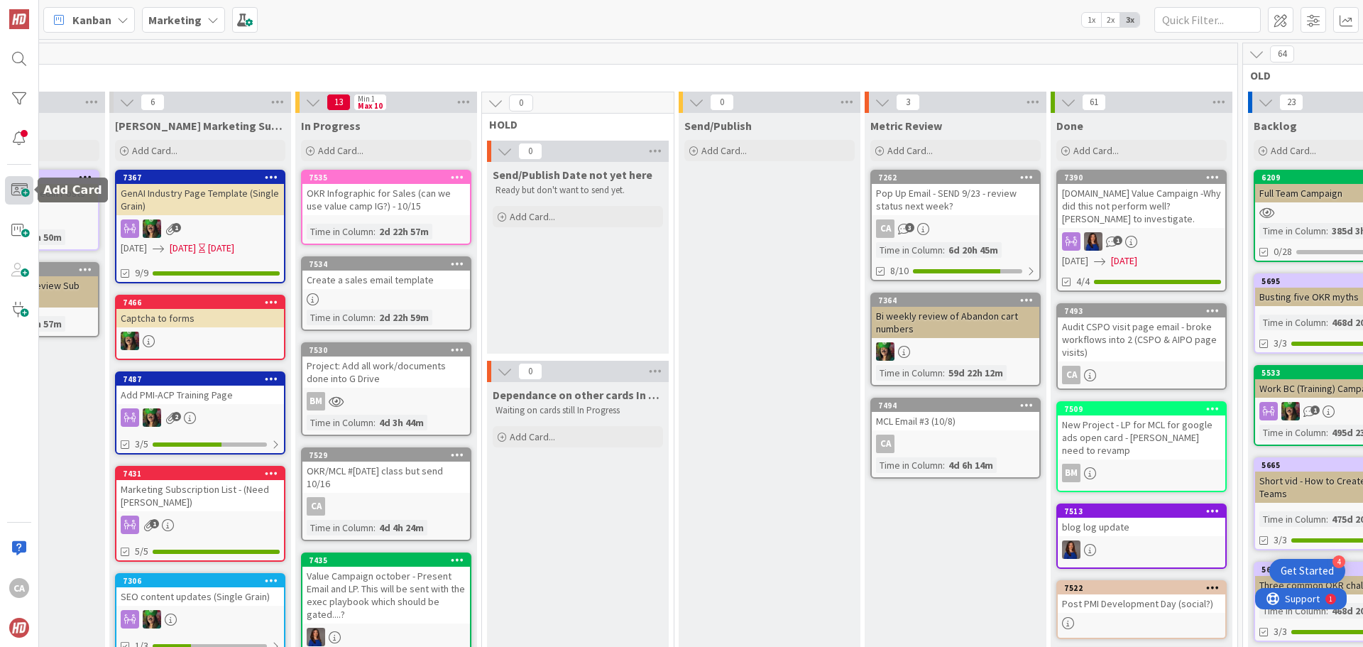
click at [18, 192] on span at bounding box center [19, 190] width 28 height 28
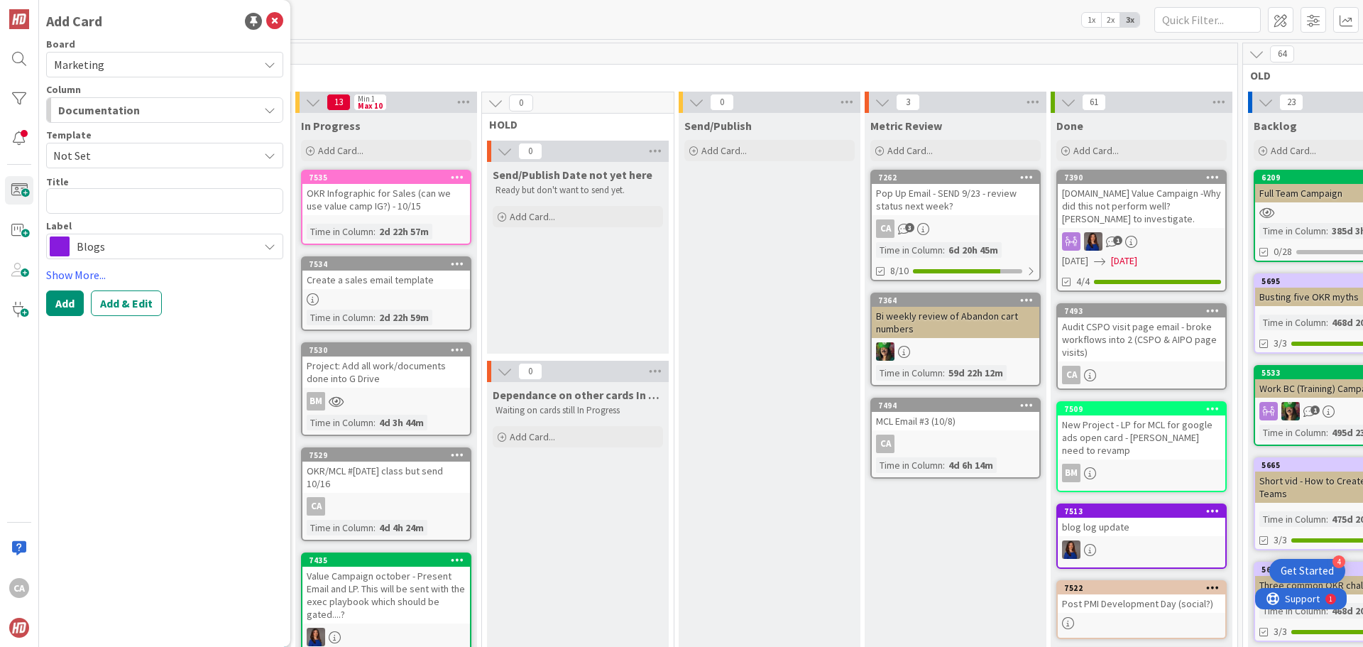
click at [165, 114] on div "Documentation" at bounding box center [157, 110] width 204 height 23
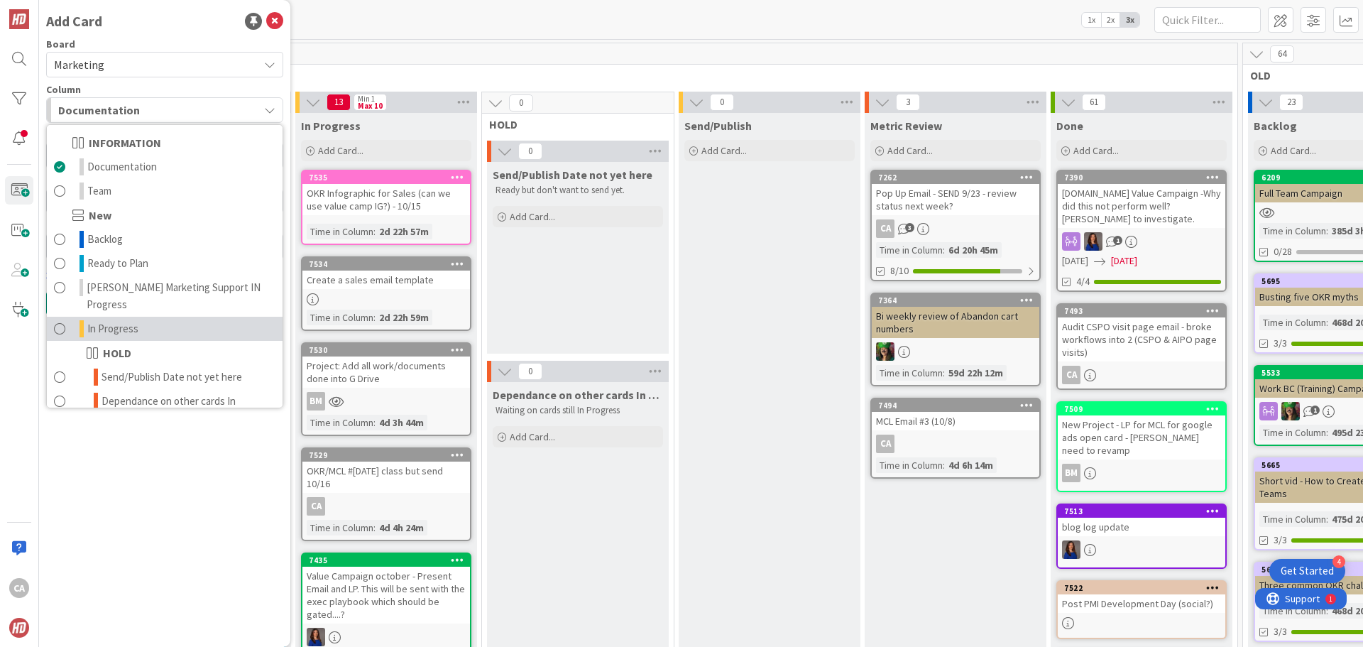
click at [130, 320] on span "In Progress" at bounding box center [112, 328] width 51 height 17
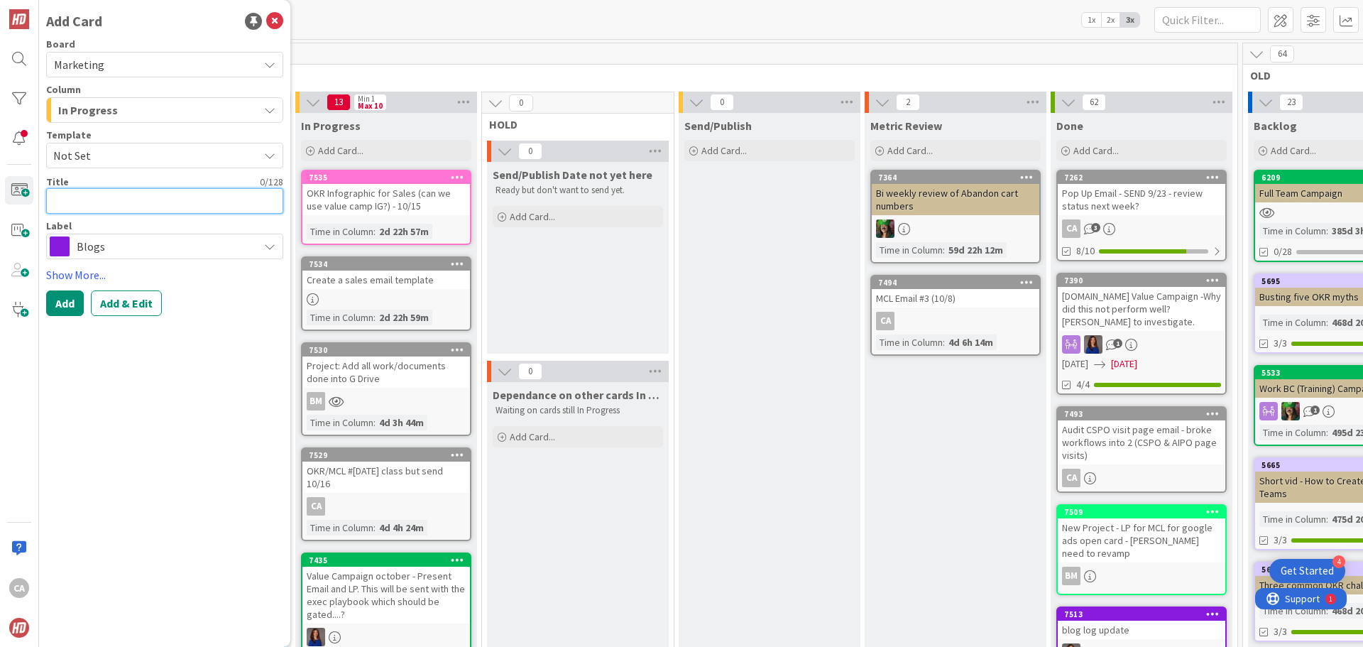
click at [153, 200] on textarea at bounding box center [164, 201] width 237 height 26
type textarea "x"
type textarea "Re"
type textarea "x"
type textarea "Rev"
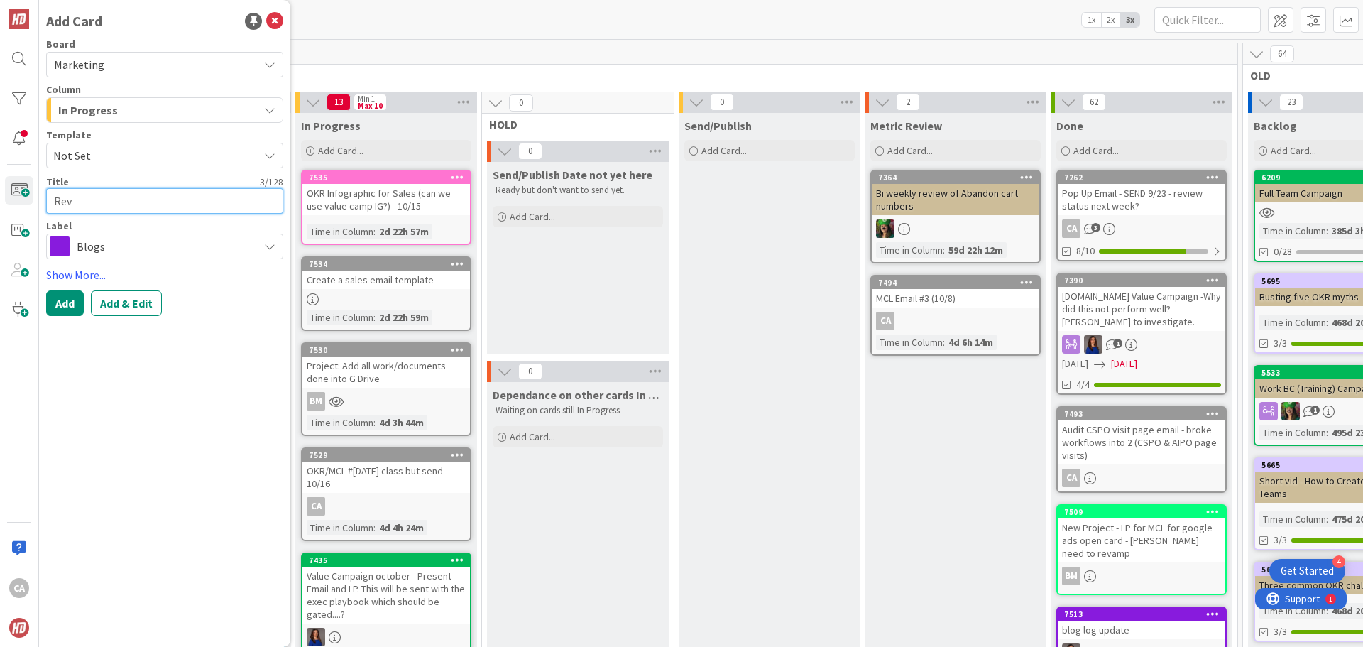
type textarea "x"
type textarea "Revi"
type textarea "x"
type textarea "Revie"
type textarea "x"
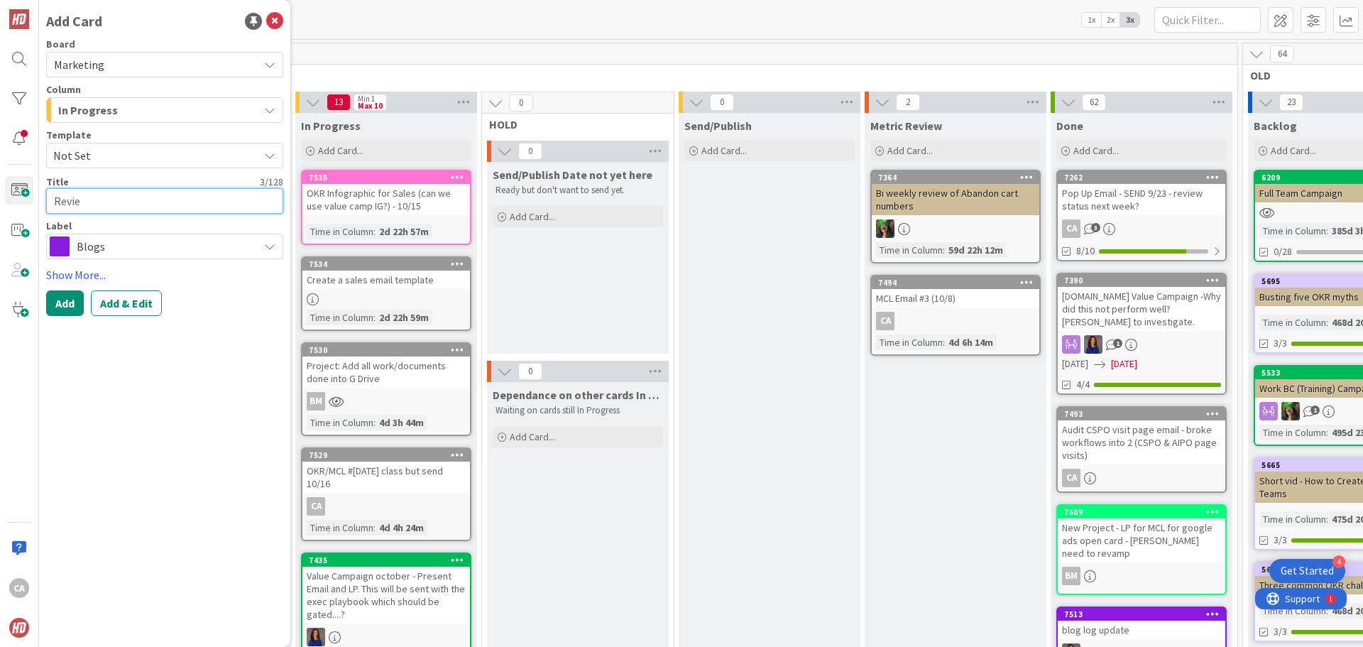
type textarea "Review"
type textarea "x"
type textarea "Review"
type textarea "x"
type textarea "Review N"
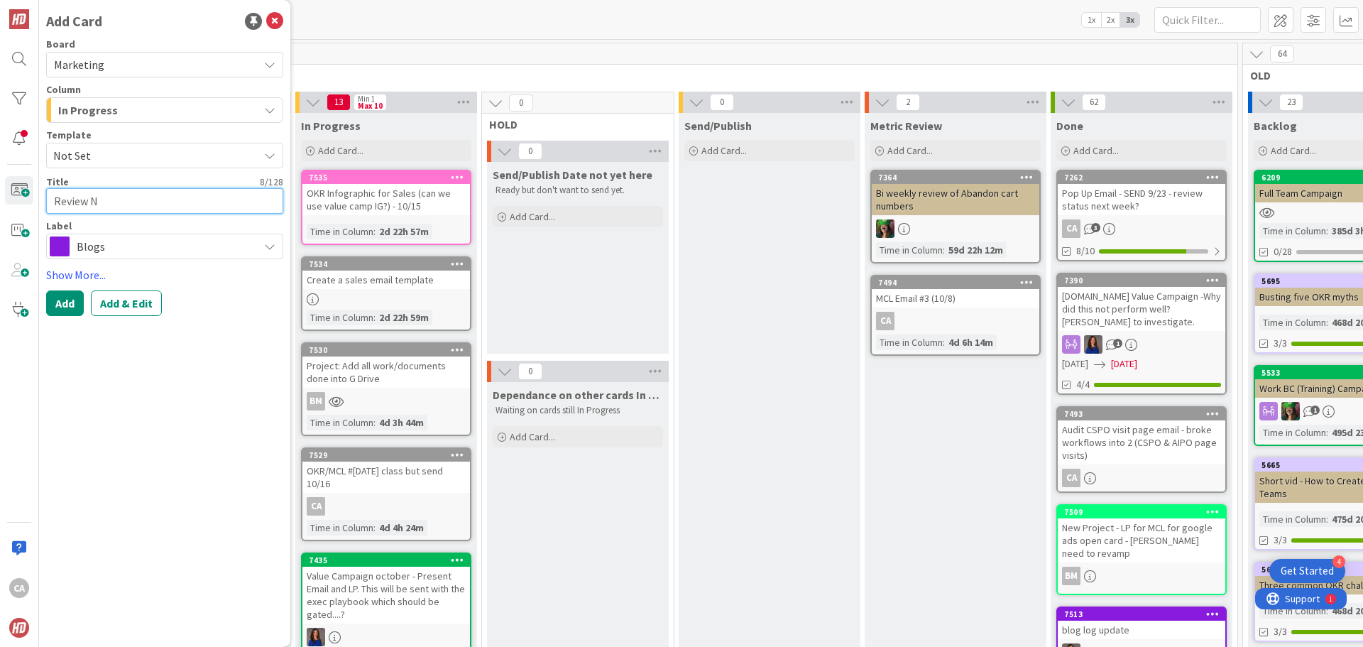
type textarea "x"
type textarea "Review Nu"
type textarea "x"
type textarea "Review Nur"
type textarea "x"
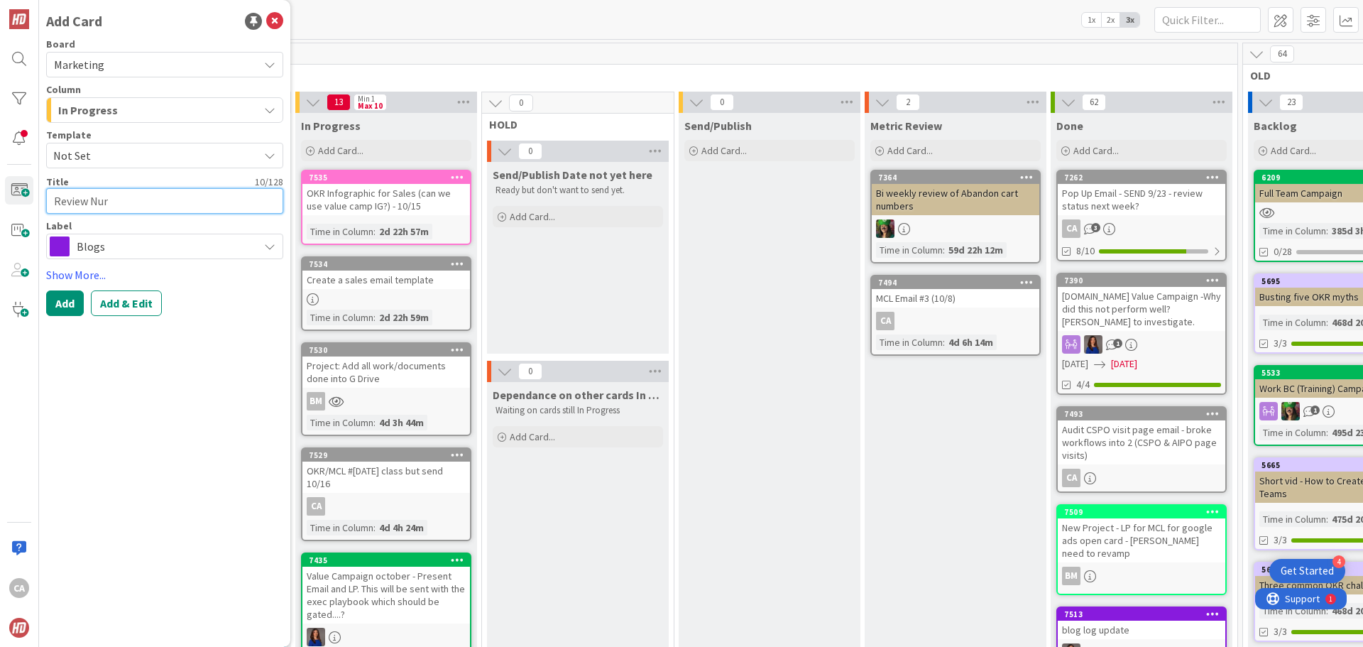
type textarea "Review Nurt"
type textarea "x"
type textarea "Review Nurtu"
type textarea "x"
type textarea "Review Nurtur"
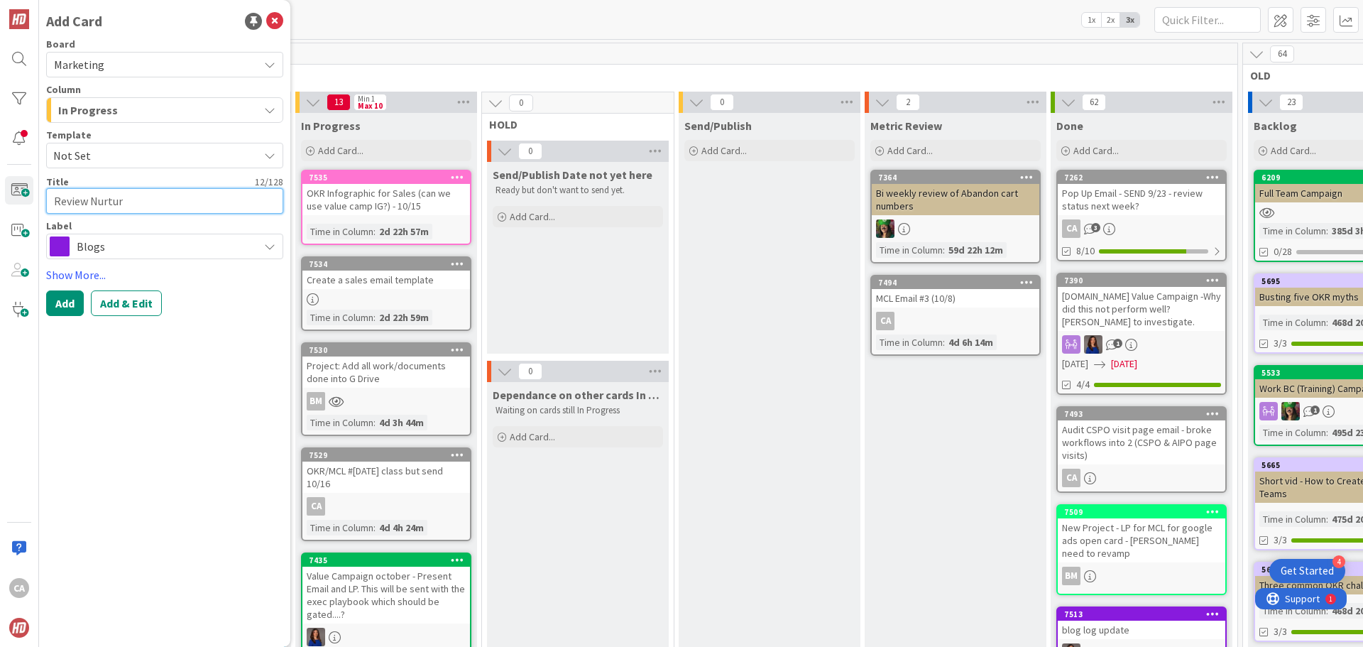
type textarea "x"
type textarea "Review Nurture"
type textarea "x"
type textarea "Review Nurture"
type textarea "x"
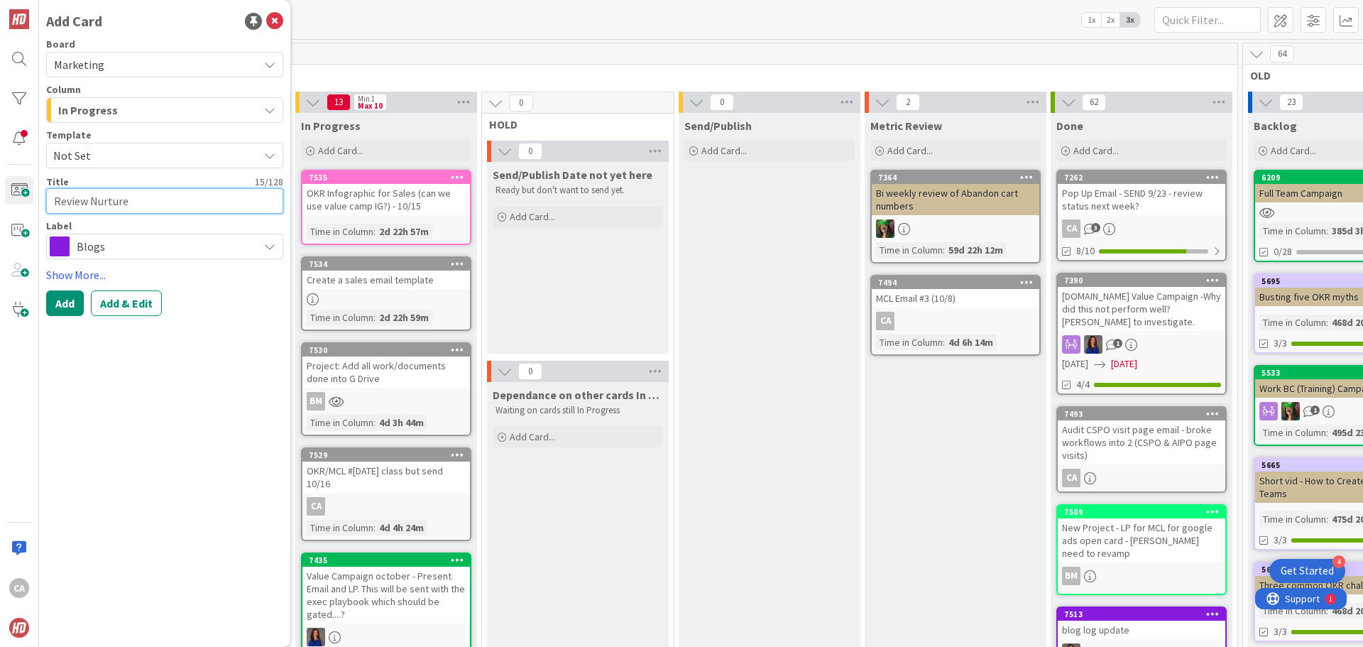
type textarea "Review Nurture W"
type textarea "x"
type textarea "Review Nurture WF"
type textarea "x"
type textarea "Review Nurture WF"
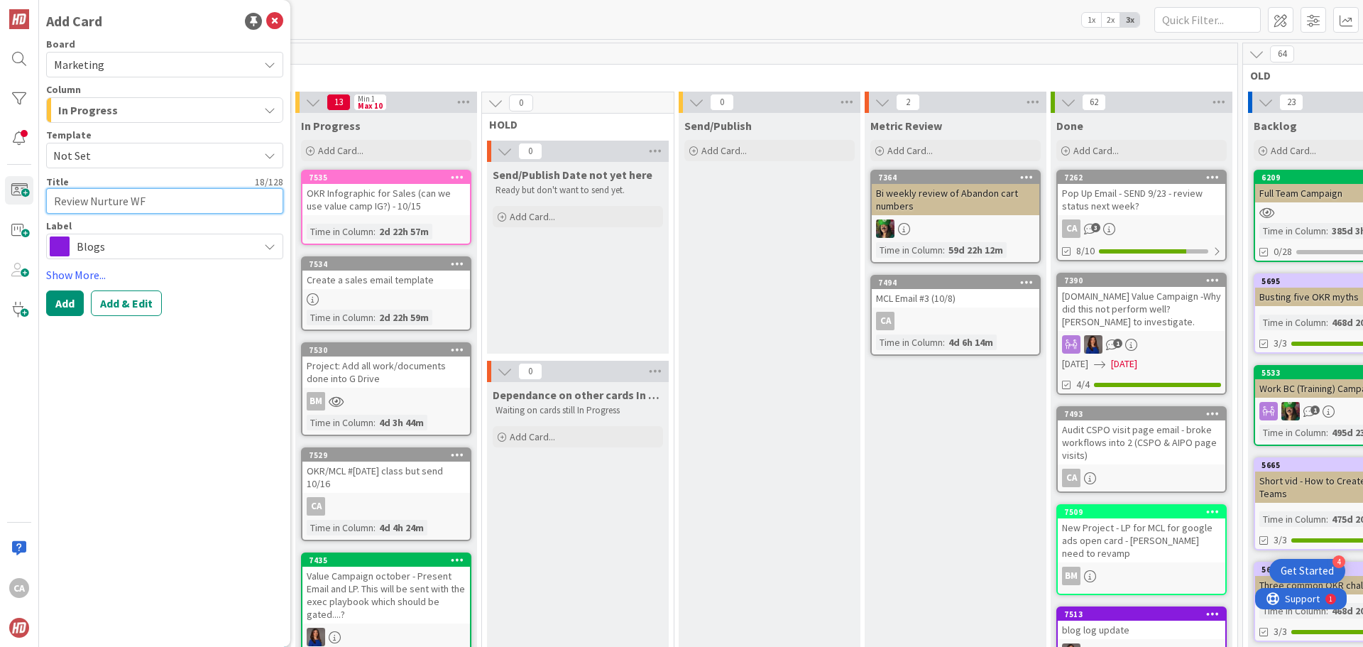
type textarea "x"
type textarea "Review Nurture WF E"
type textarea "x"
type textarea "Review Nurture WF Em"
type textarea "x"
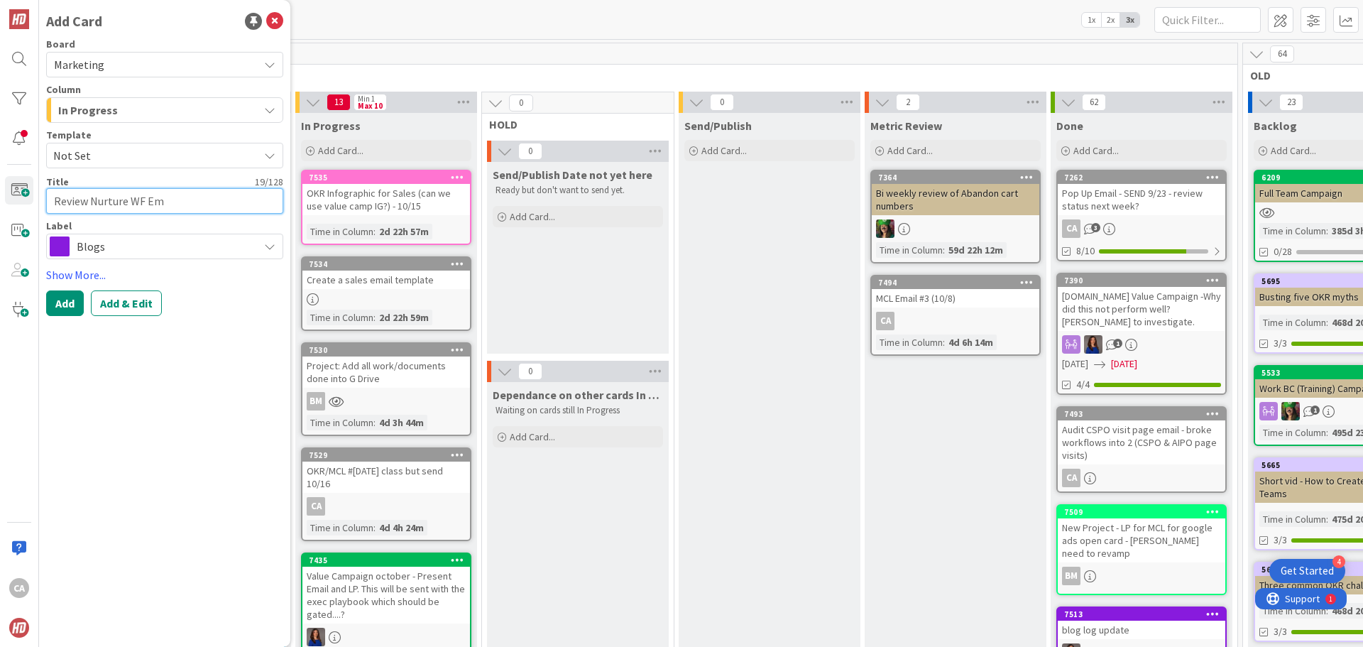
type textarea "Review Nurture WF Ema"
type textarea "x"
type textarea "Review Nurture WF Emai"
type textarea "x"
type textarea "Review Nurture WF Email"
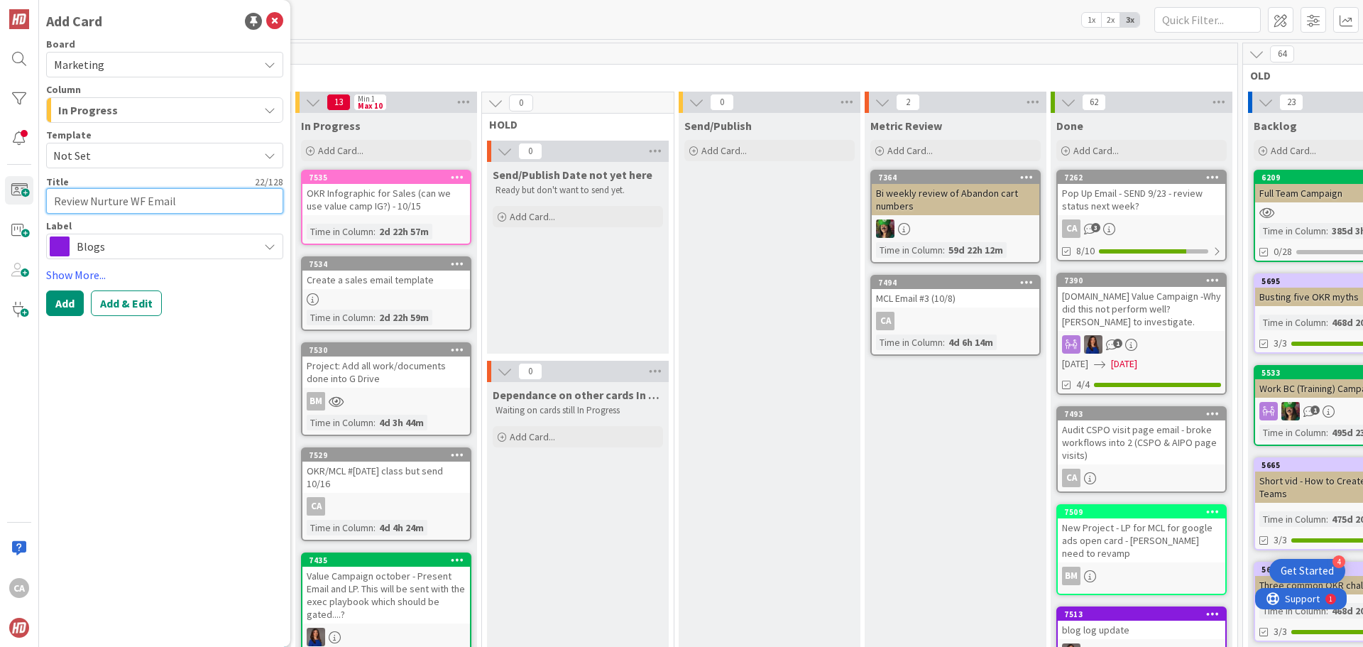
type textarea "x"
type textarea "Review Nurture WF Email"
type textarea "x"
type textarea "Review Nurture WF Email S"
type textarea "x"
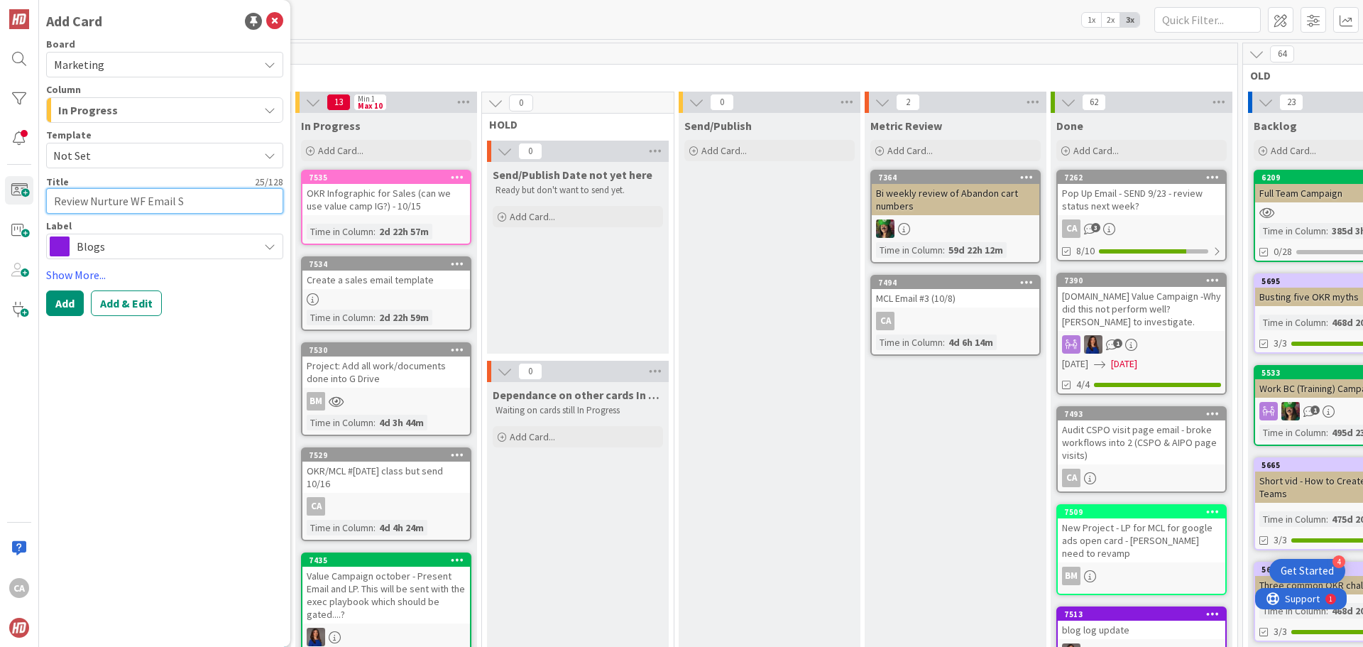
type textarea "Review Nurture WF Email Su"
type textarea "x"
type textarea "Review Nurture WF Email Sub"
type textarea "x"
type textarea "Review Nurture WF Email Subj"
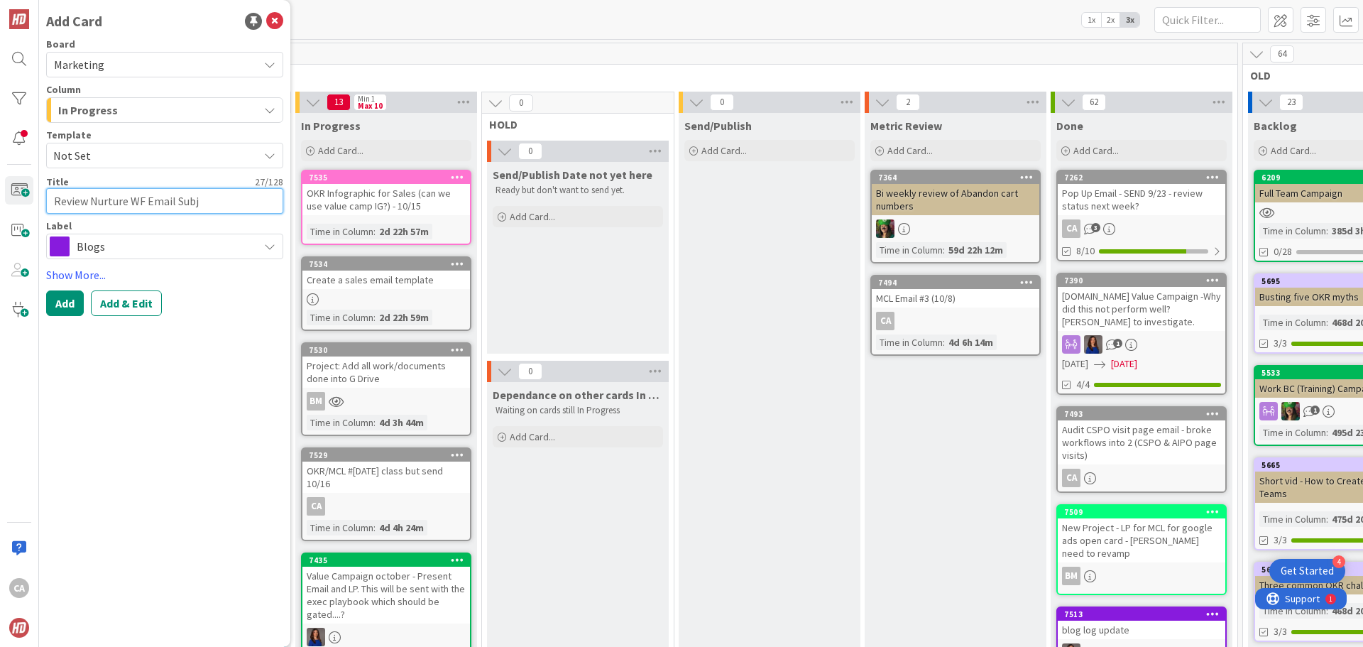
type textarea "x"
type textarea "Review Nurture WF Email Subje"
type textarea "x"
type textarea "Review Nurture WF Email Subjec"
type textarea "x"
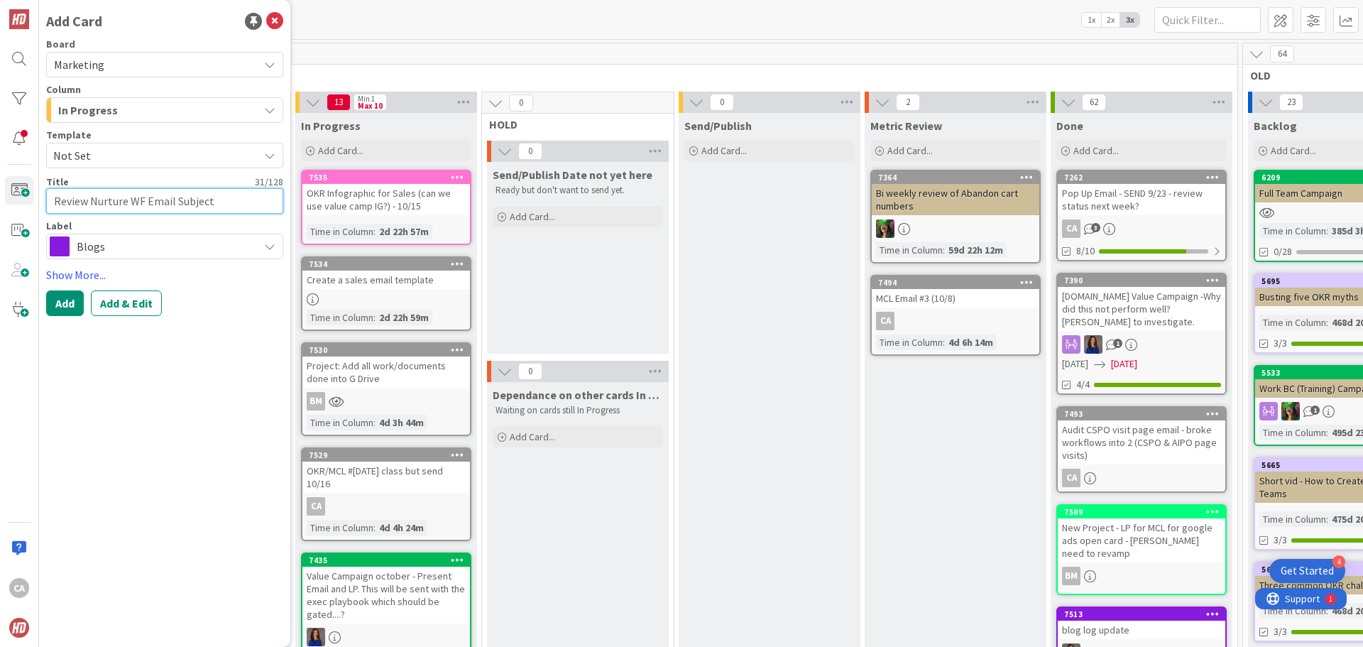
type textarea "Review Nurture WF Email Subject"
type textarea "x"
type textarea "Review Nurture WF Email Subject L"
type textarea "x"
type textarea "Review Nurture WF Email Subject Li"
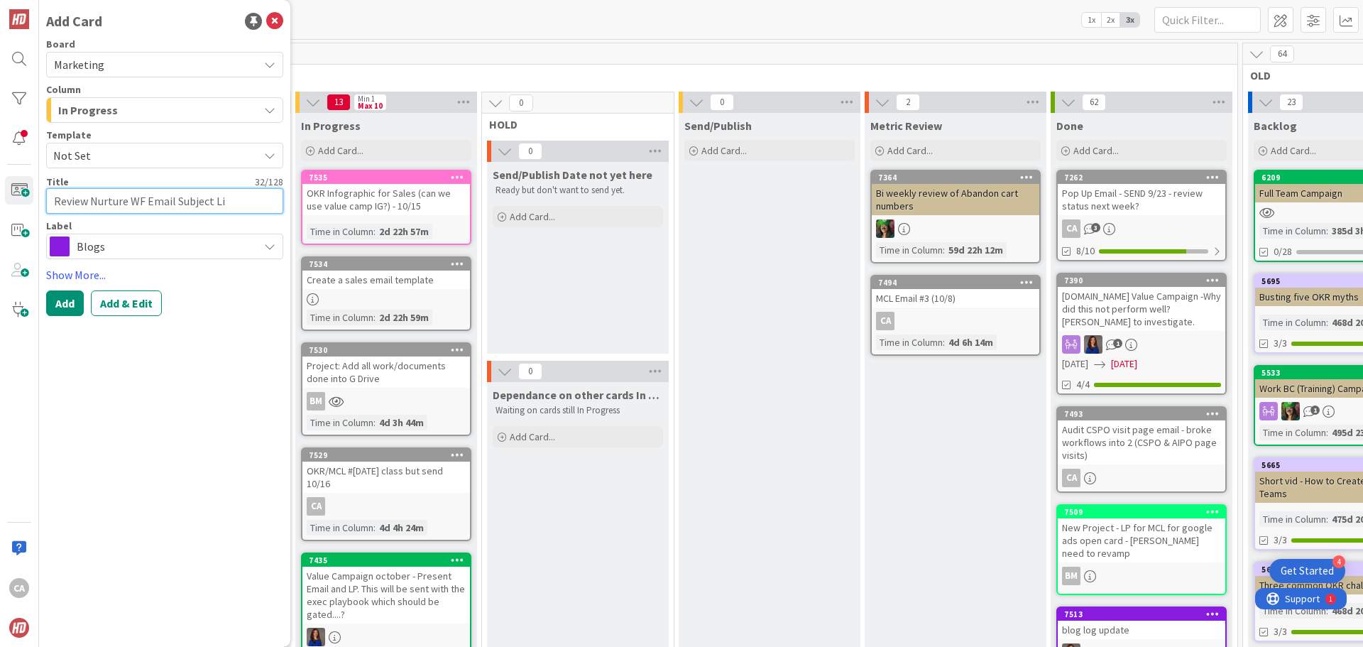
type textarea "x"
type textarea "Review Nurture WF Email Subject Lin"
type textarea "x"
type textarea "Review Nurture WF Email Subject Line"
type textarea "x"
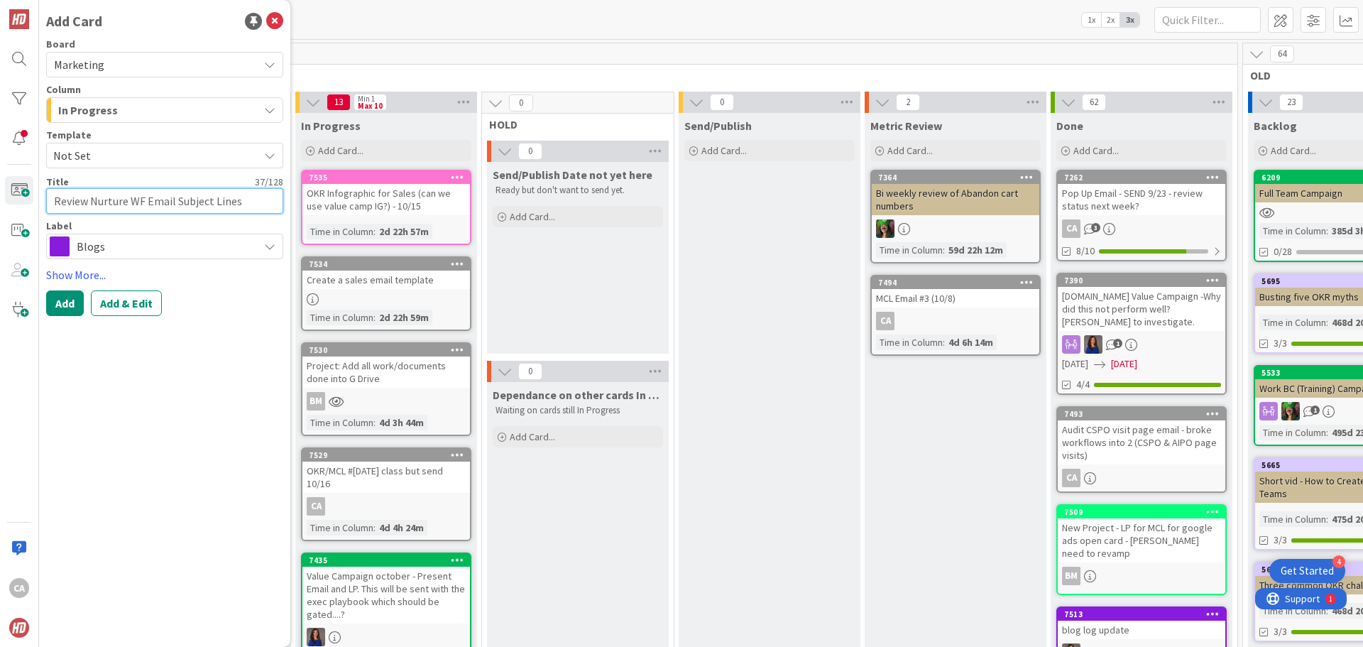
type textarea "Review Nurture WF Email Subject Lines"
click at [167, 250] on span "Blogs" at bounding box center [164, 246] width 175 height 20
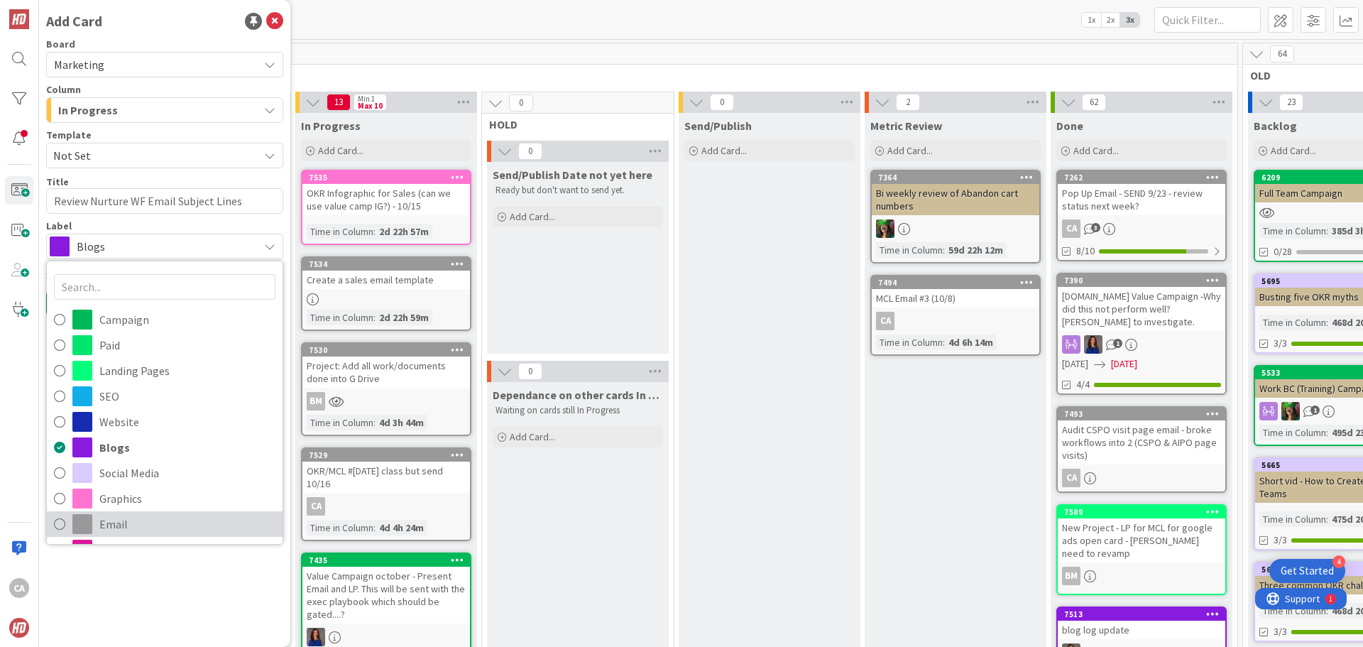
click at [126, 521] on span "Email" at bounding box center [187, 523] width 176 height 21
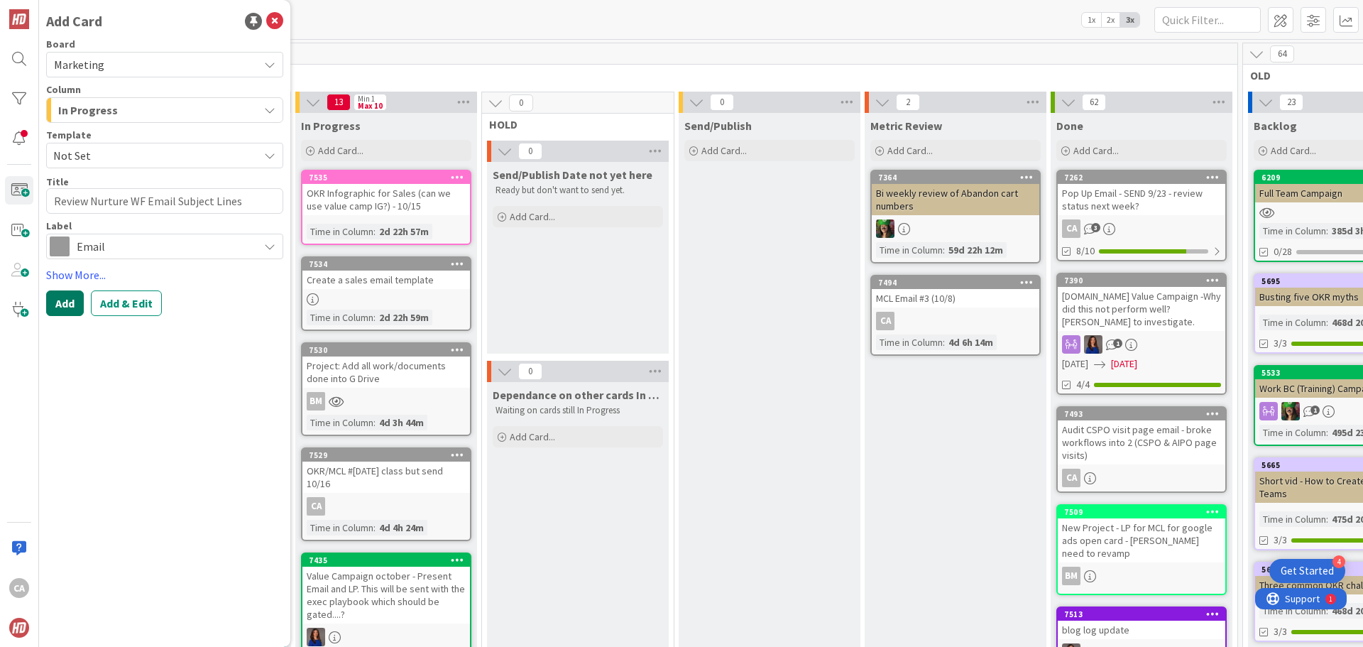
click at [62, 302] on button "Add" at bounding box center [65, 303] width 38 height 26
type textarea "x"
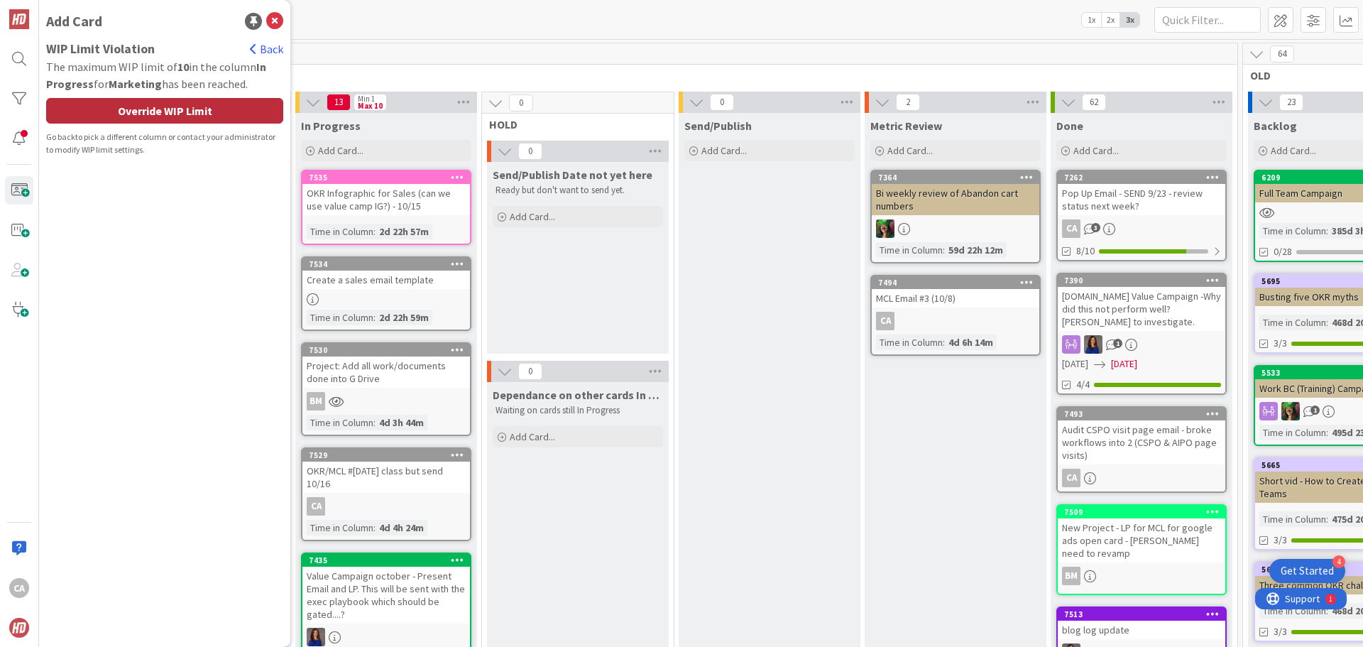
click at [223, 115] on div "Override WIP Limit" at bounding box center [164, 111] width 237 height 26
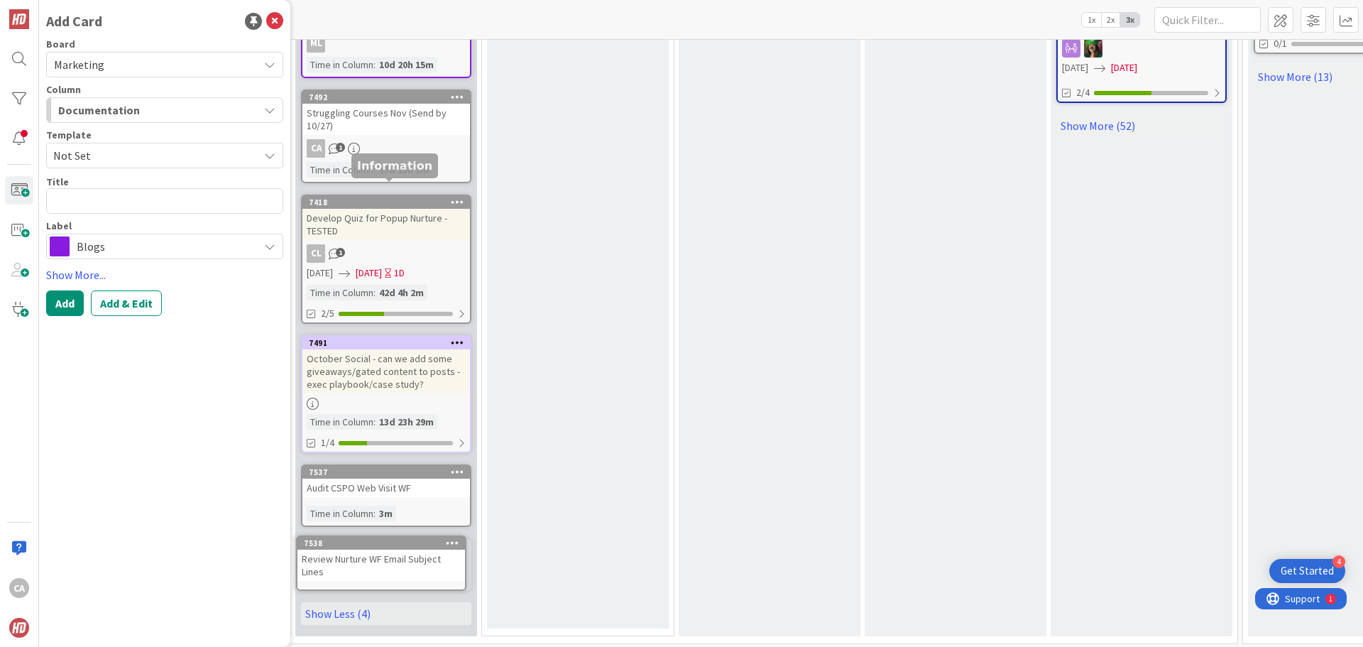
scroll to position [1115, 510]
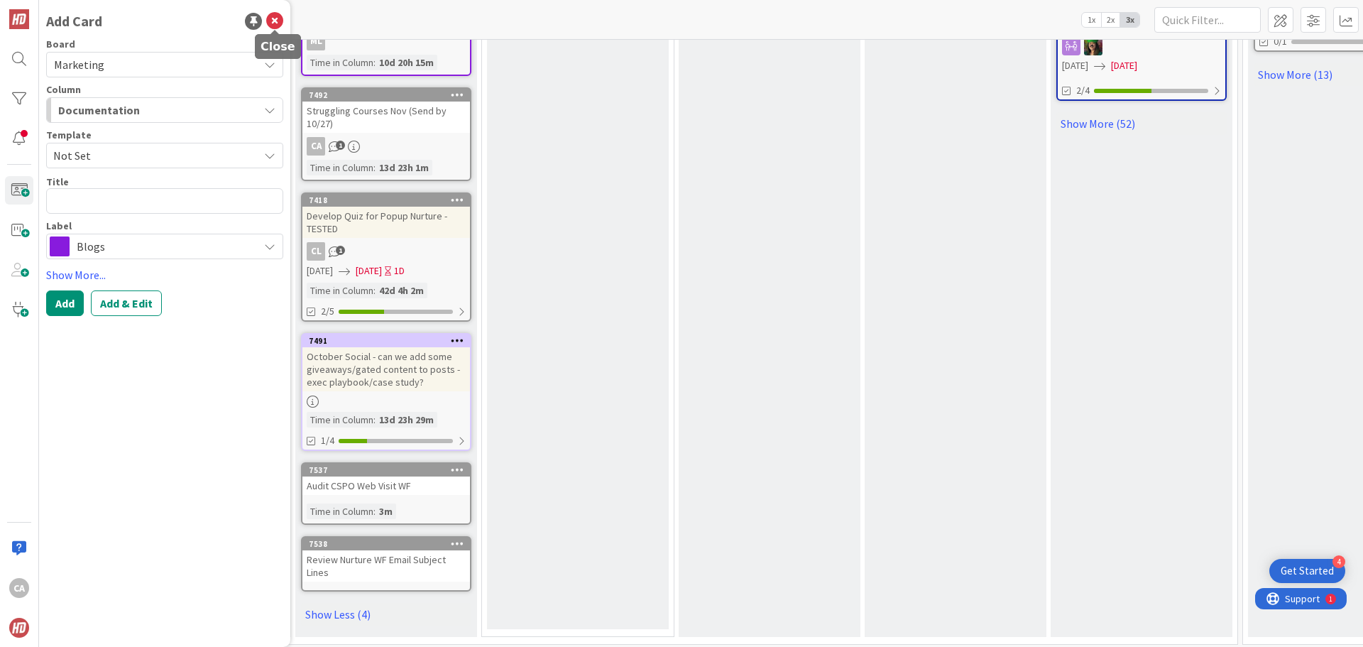
click at [273, 23] on icon at bounding box center [274, 21] width 17 height 17
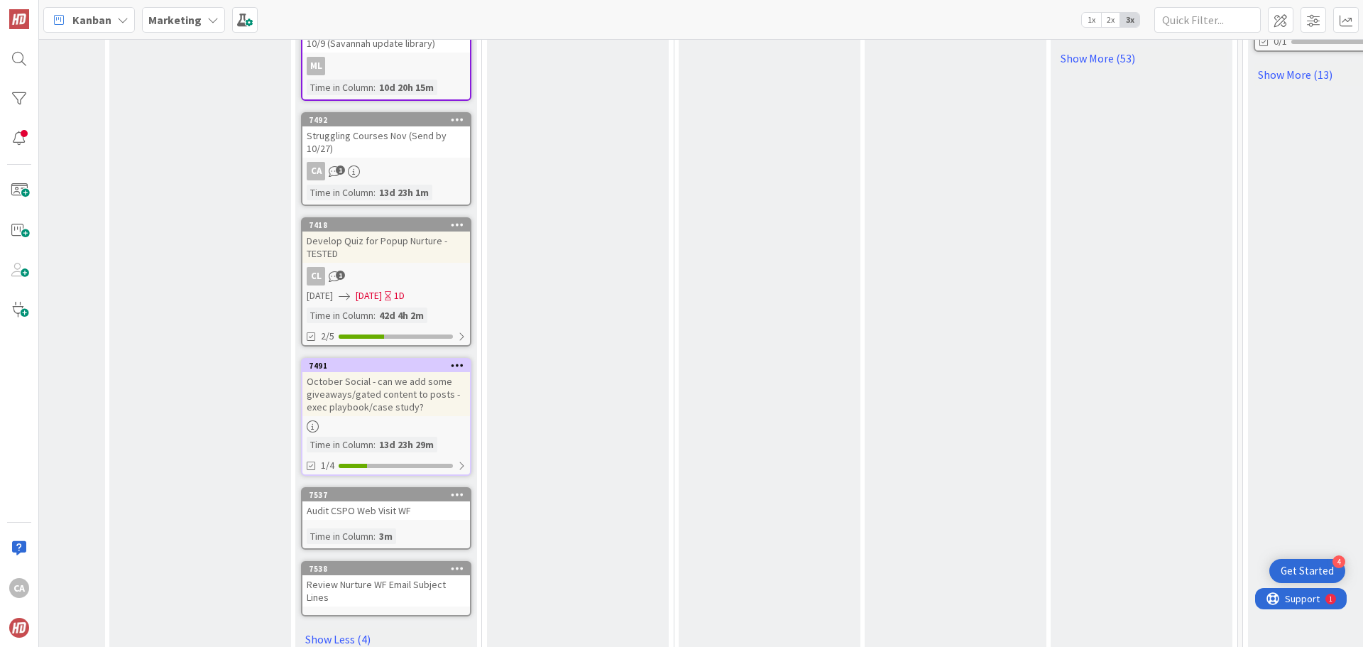
click at [394, 501] on div "Audit CSPO Web Visit WF" at bounding box center [385, 510] width 167 height 18
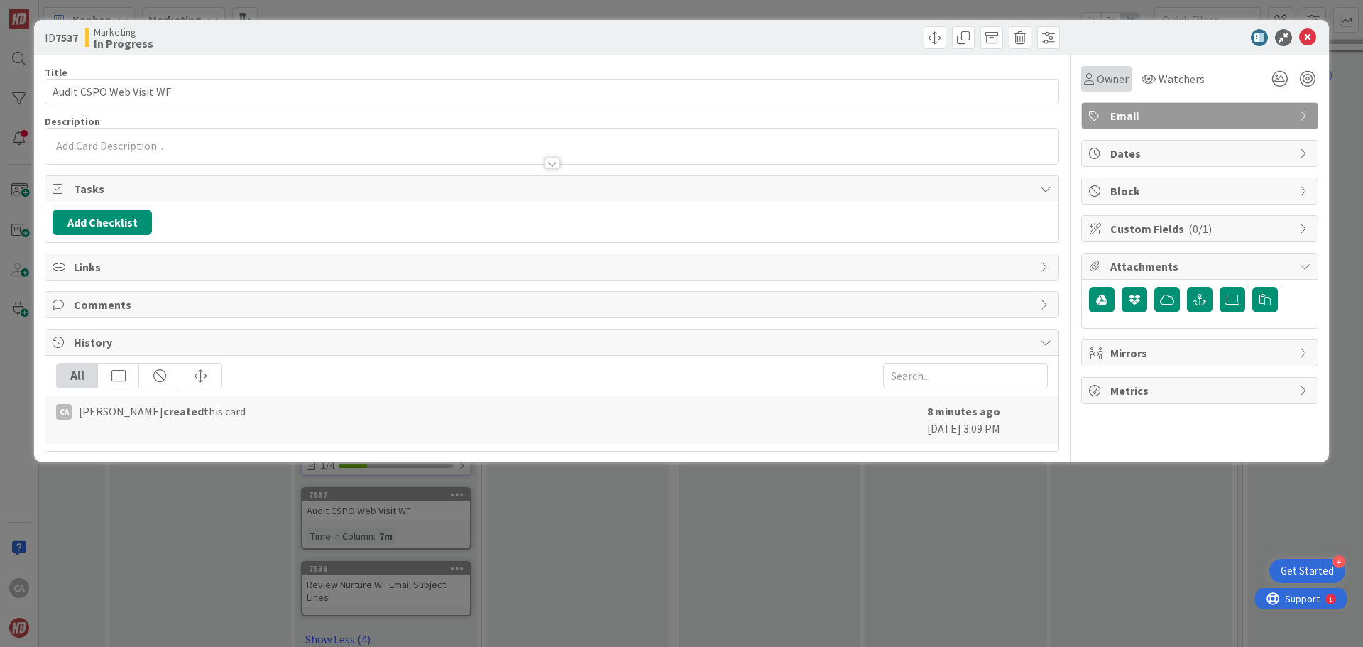
click at [1111, 77] on span "Owner" at bounding box center [1113, 78] width 32 height 17
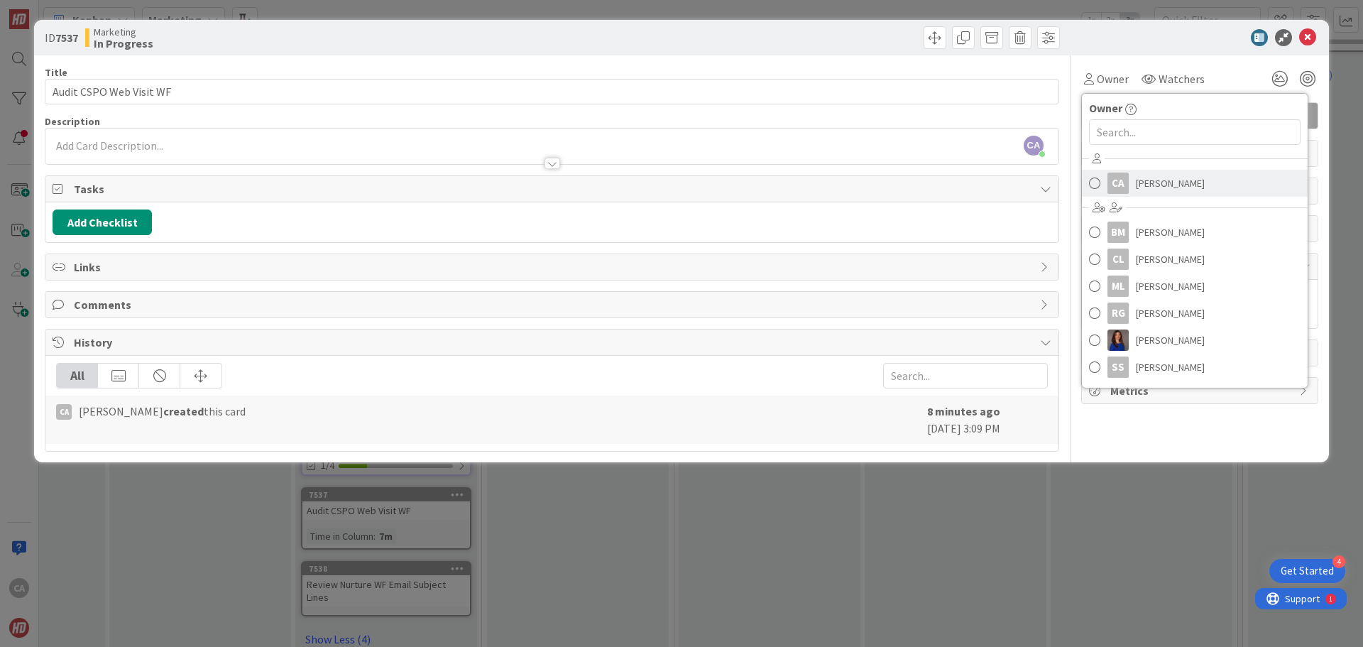
click at [1159, 186] on span "[PERSON_NAME]" at bounding box center [1170, 182] width 69 height 21
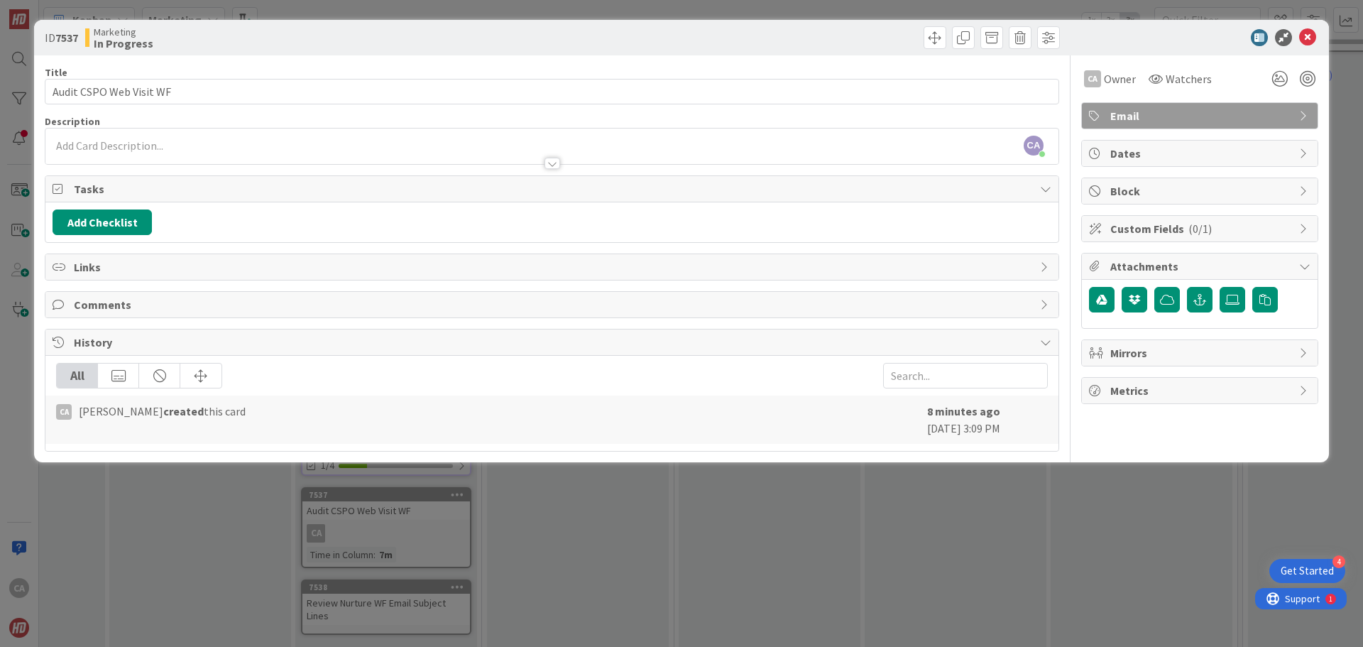
click at [1083, 429] on div "CA Owner Owner Remove Set as Watcher CA [PERSON_NAME] BM [PERSON_NAME] [PERSON_…" at bounding box center [1199, 253] width 237 height 396
click at [1306, 38] on icon at bounding box center [1307, 37] width 17 height 17
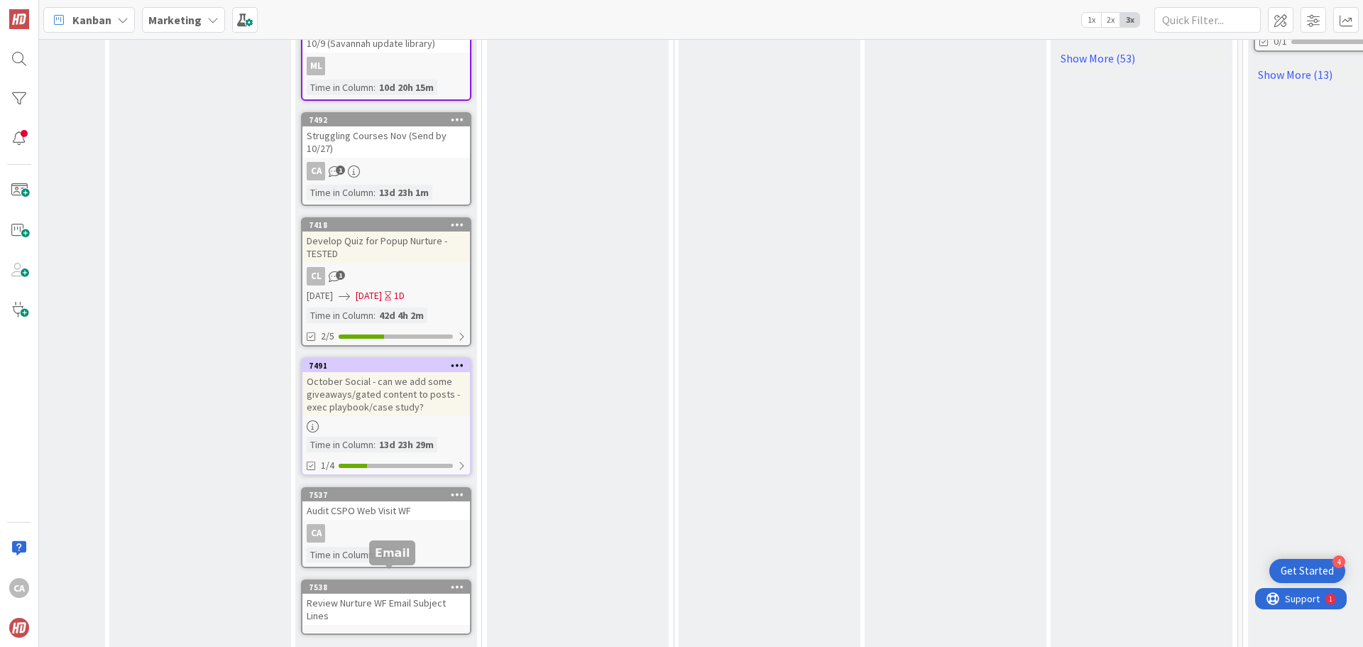
click at [381, 582] on div "7538" at bounding box center [389, 587] width 161 height 10
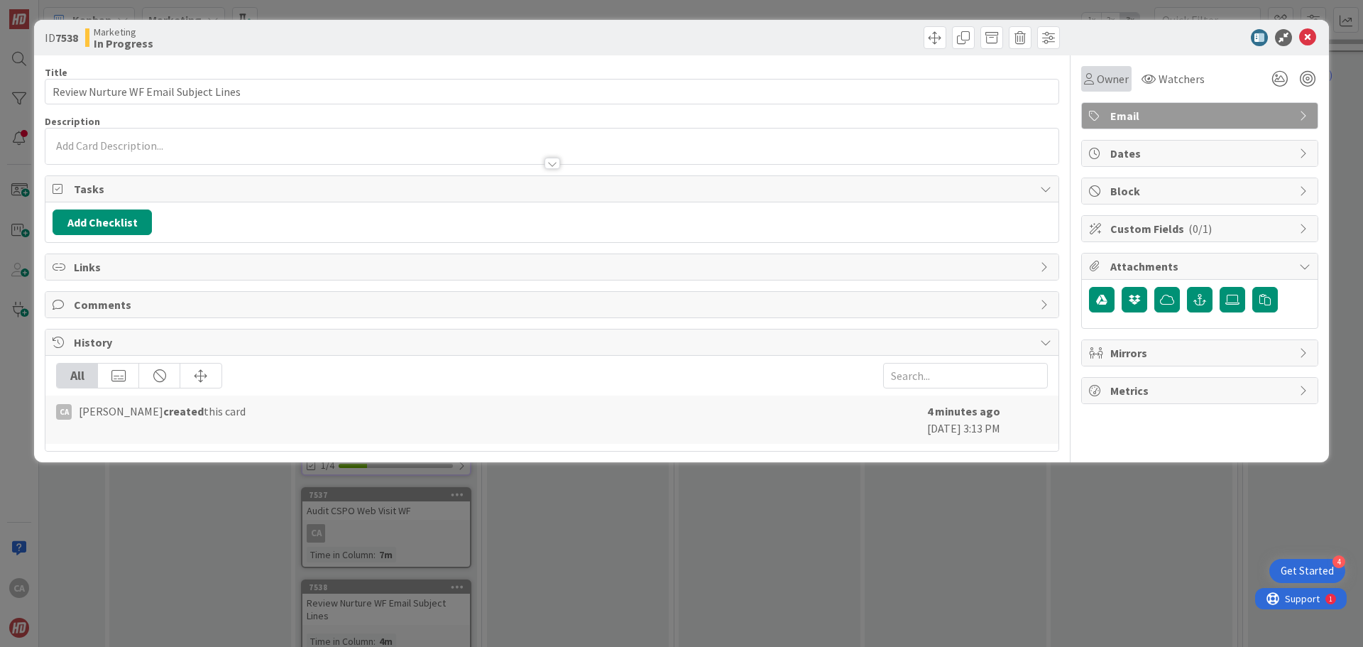
click at [1103, 84] on span "Owner" at bounding box center [1113, 78] width 32 height 17
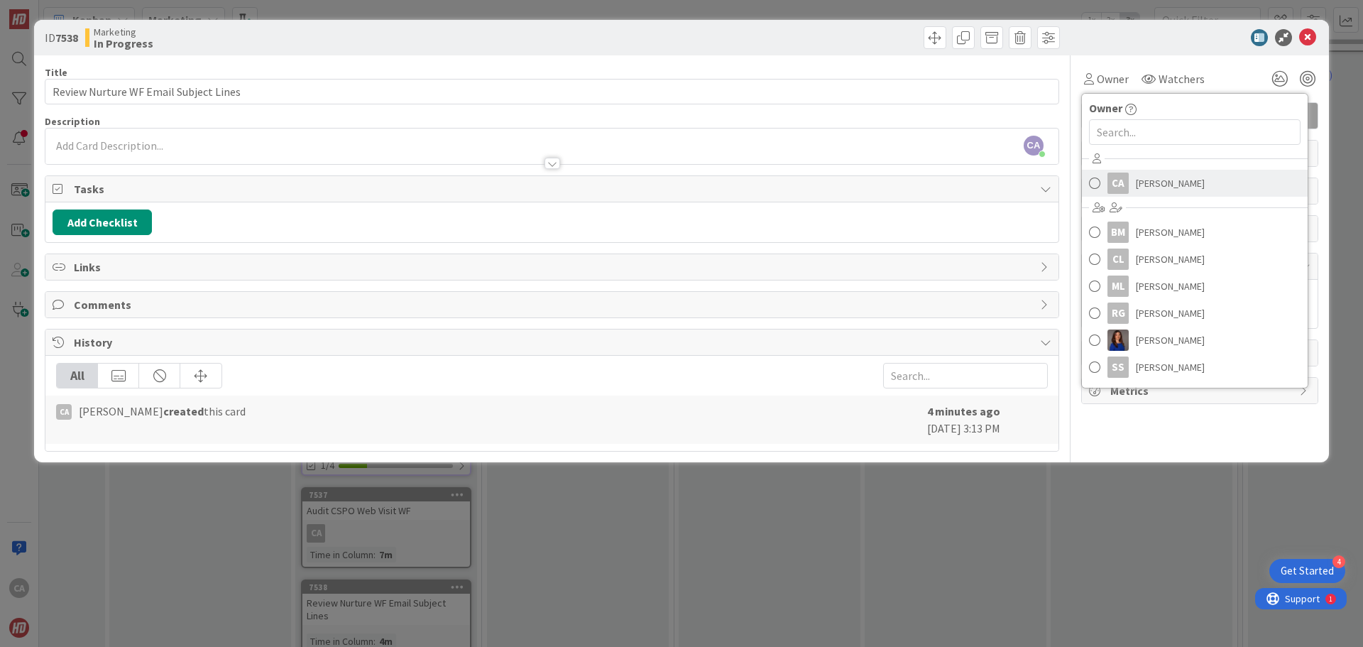
click at [1148, 182] on span "[PERSON_NAME]" at bounding box center [1170, 182] width 69 height 21
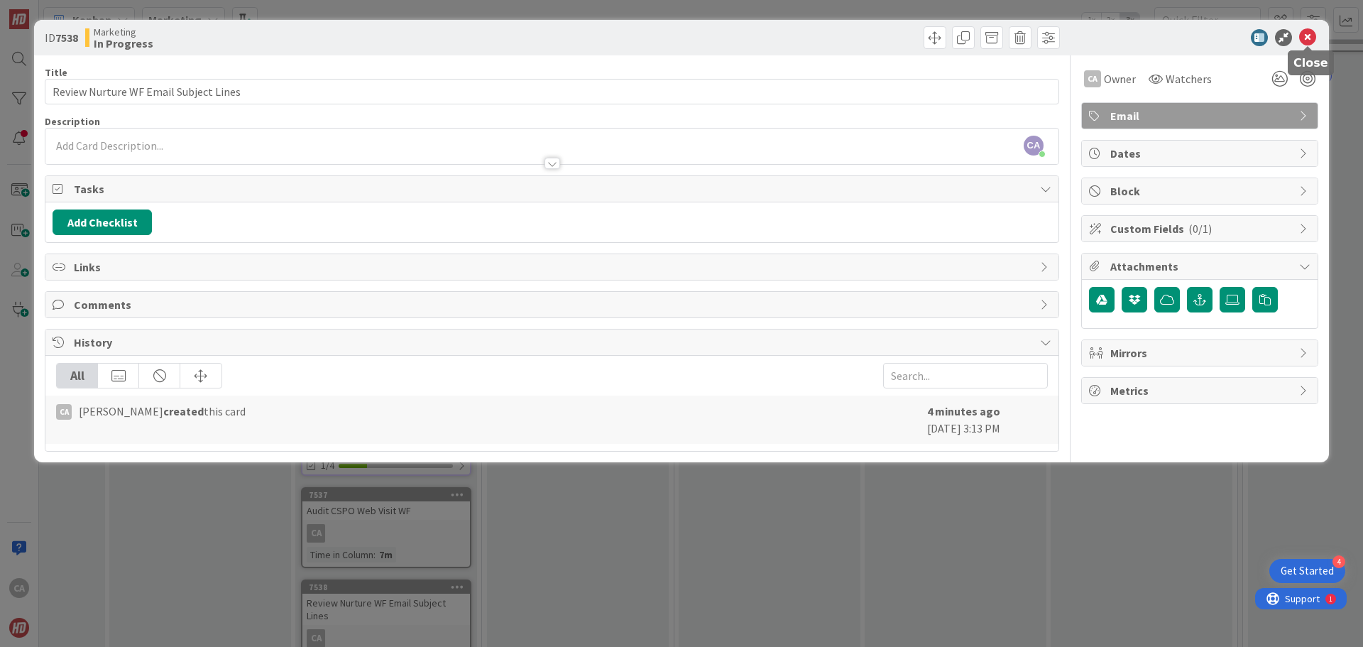
click at [1311, 33] on icon at bounding box center [1307, 37] width 17 height 17
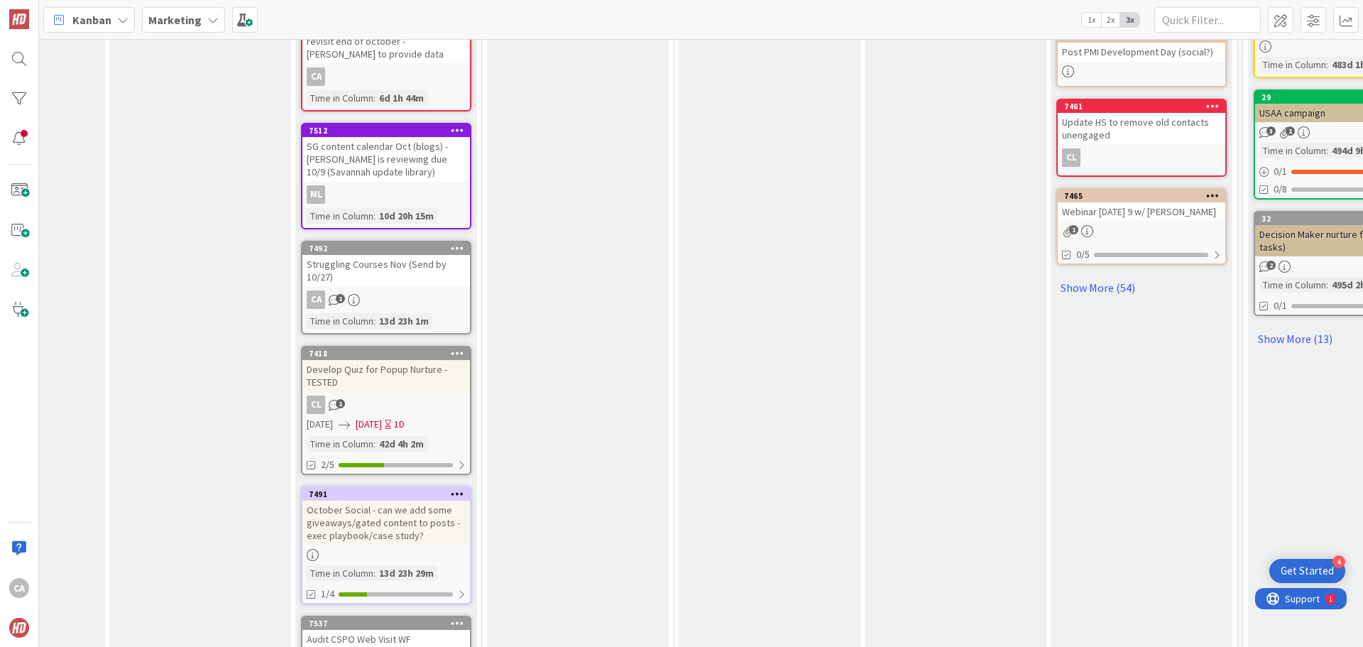
scroll to position [780, 510]
